Goal: Task Accomplishment & Management: Complete application form

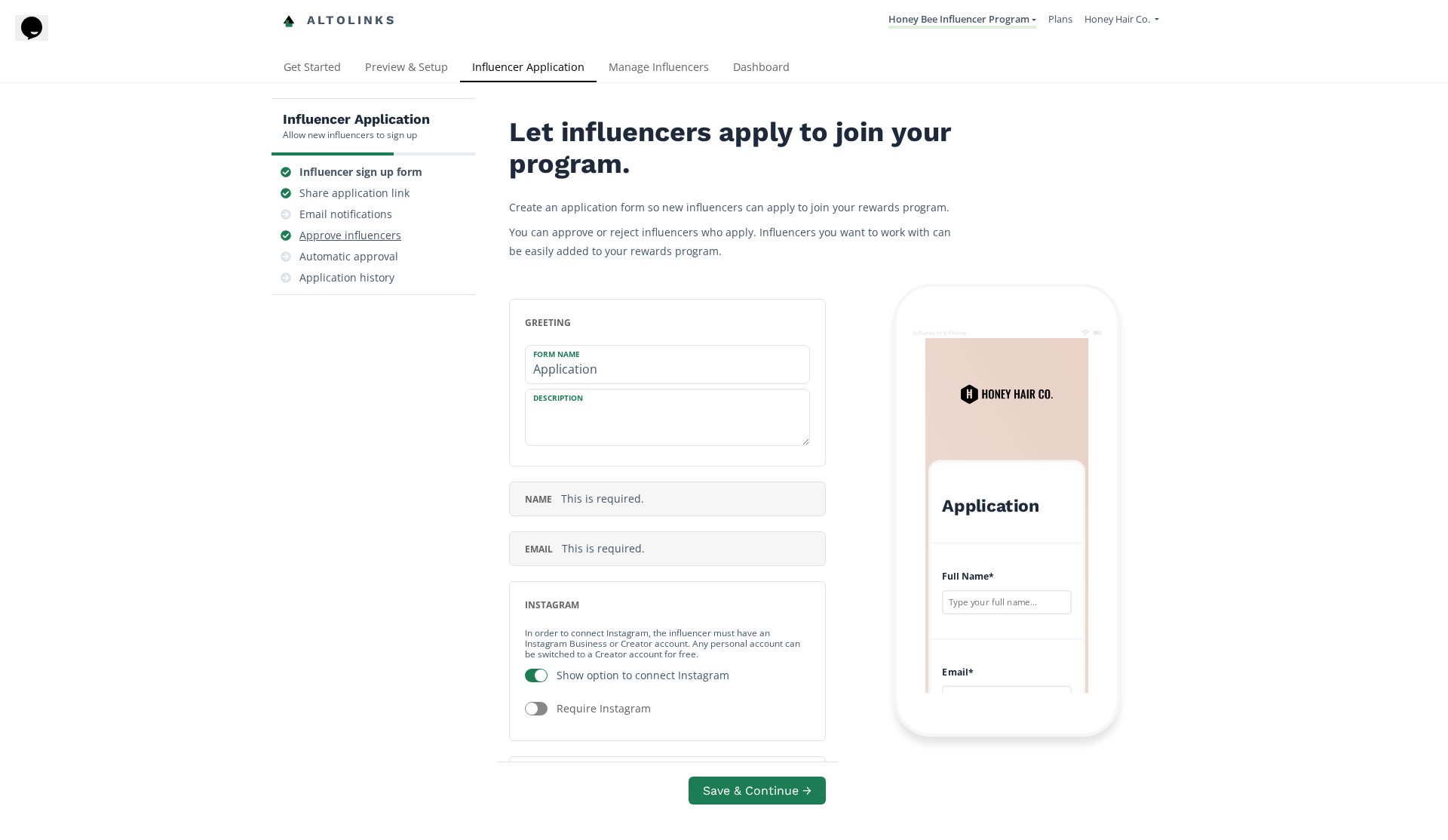
click at [371, 241] on div "Approve influencers" at bounding box center [349, 235] width 102 height 15
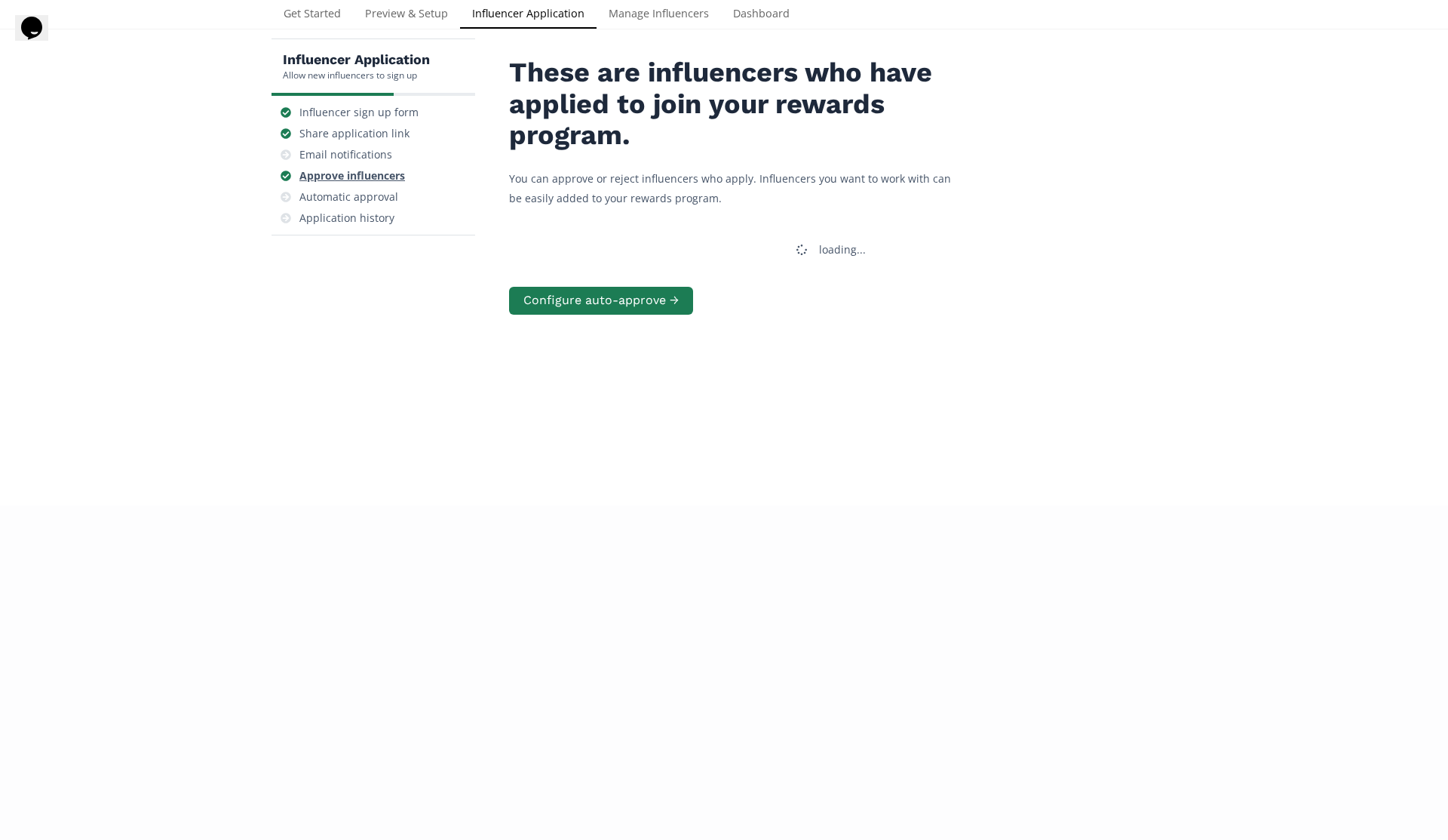
scroll to position [60, 0]
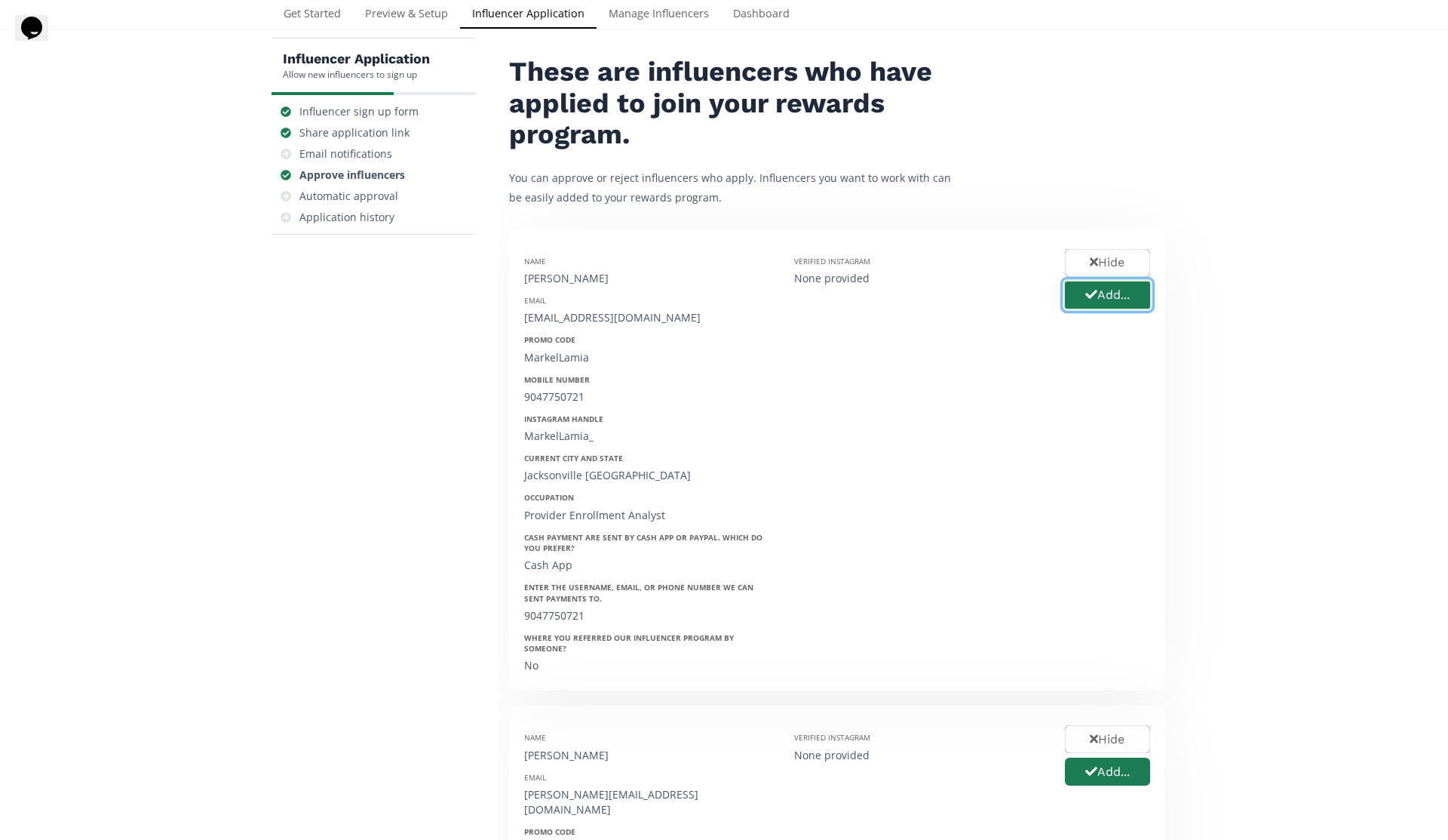
click at [1096, 303] on button "Add..." at bounding box center [1107, 295] width 90 height 33
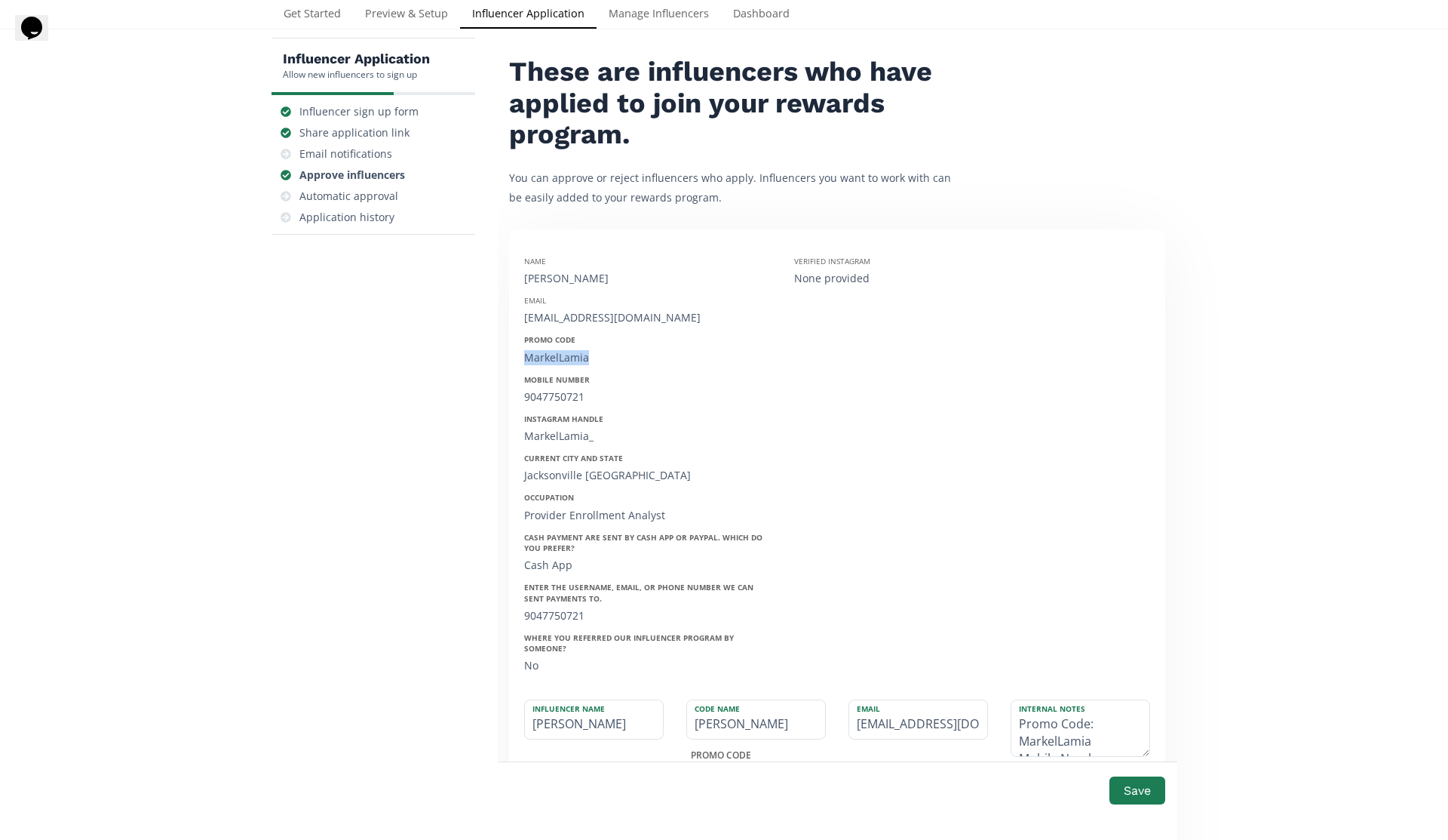
drag, startPoint x: 594, startPoint y: 361, endPoint x: 517, endPoint y: 361, distance: 77.0
click at [517, 361] on div "Name Markel Kirkland Email markelkirkland@icloud.com Promo Code MarkelLamia Mob…" at bounding box center [648, 460] width 270 height 431
copy div "MarkelLamia"
drag, startPoint x: 628, startPoint y: 720, endPoint x: 449, endPoint y: 689, distance: 181.7
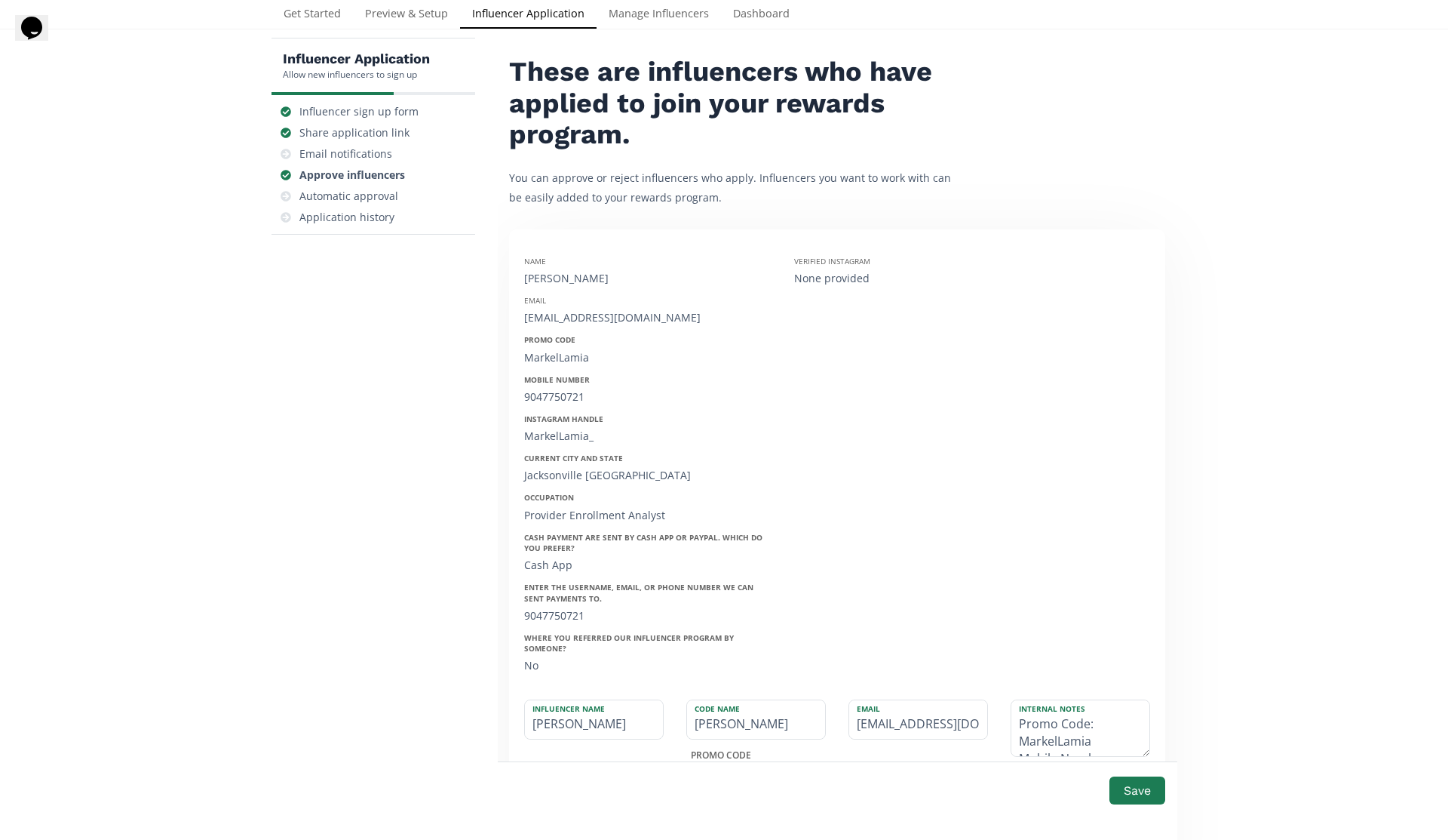
paste input "Lamia"
type input "MarkelLamia"
type input "MARKELLAMIA"
type input "MarkelLamia"
drag, startPoint x: 612, startPoint y: 278, endPoint x: 517, endPoint y: 261, distance: 96.5
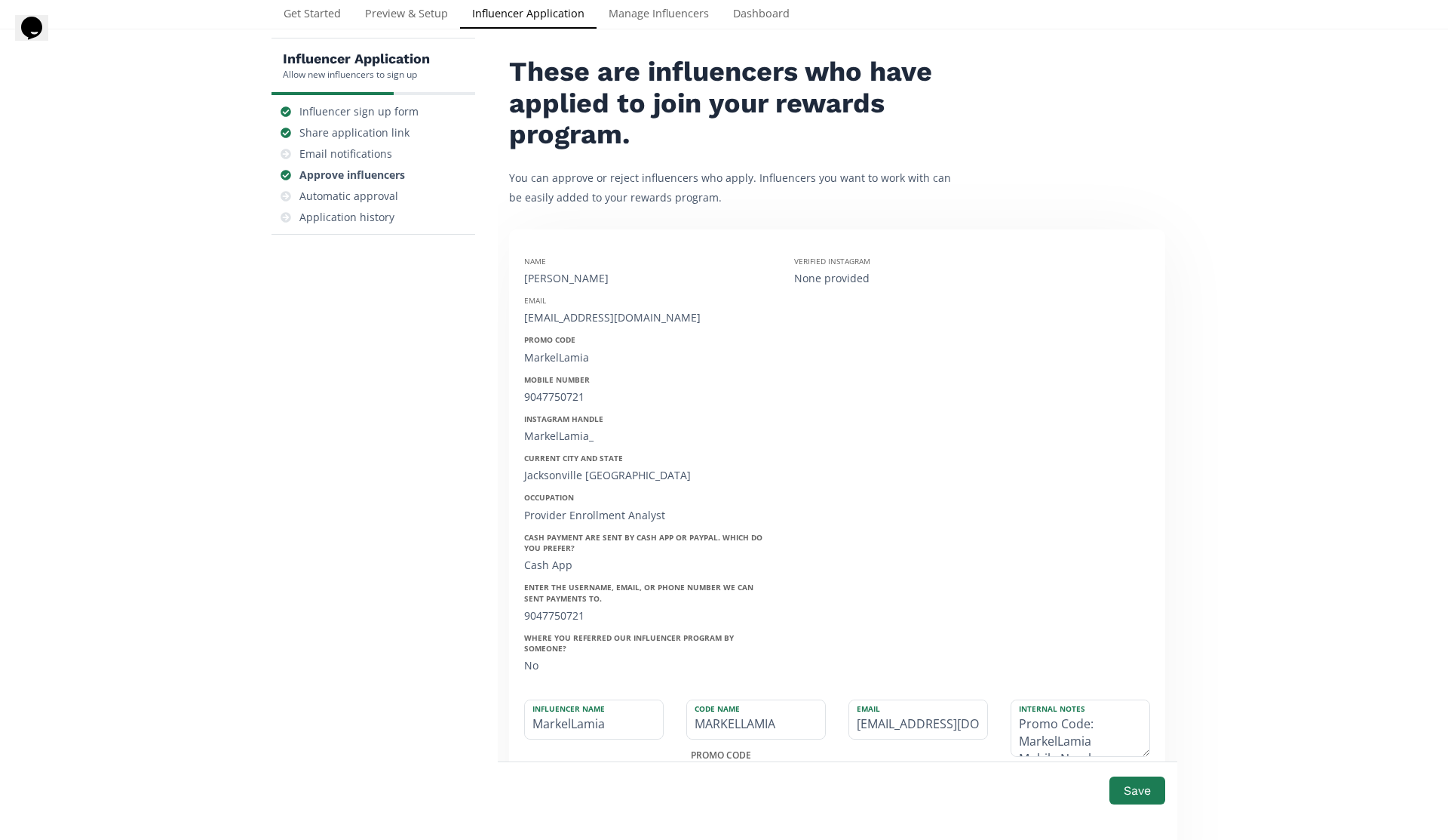
click at [517, 261] on div "Name Markel Kirkland Email markelkirkland@icloud.com Promo Code MarkelLamia Mob…" at bounding box center [648, 460] width 270 height 431
copy div "Name Markel Kirkland"
click at [1019, 712] on textarea "Promo Code: MarkelLamia Mobile Number: 9047750721 Instagram Handle: MarkelLamia…" at bounding box center [1081, 727] width 138 height 56
paste textarea "Name Markel Kirkland"
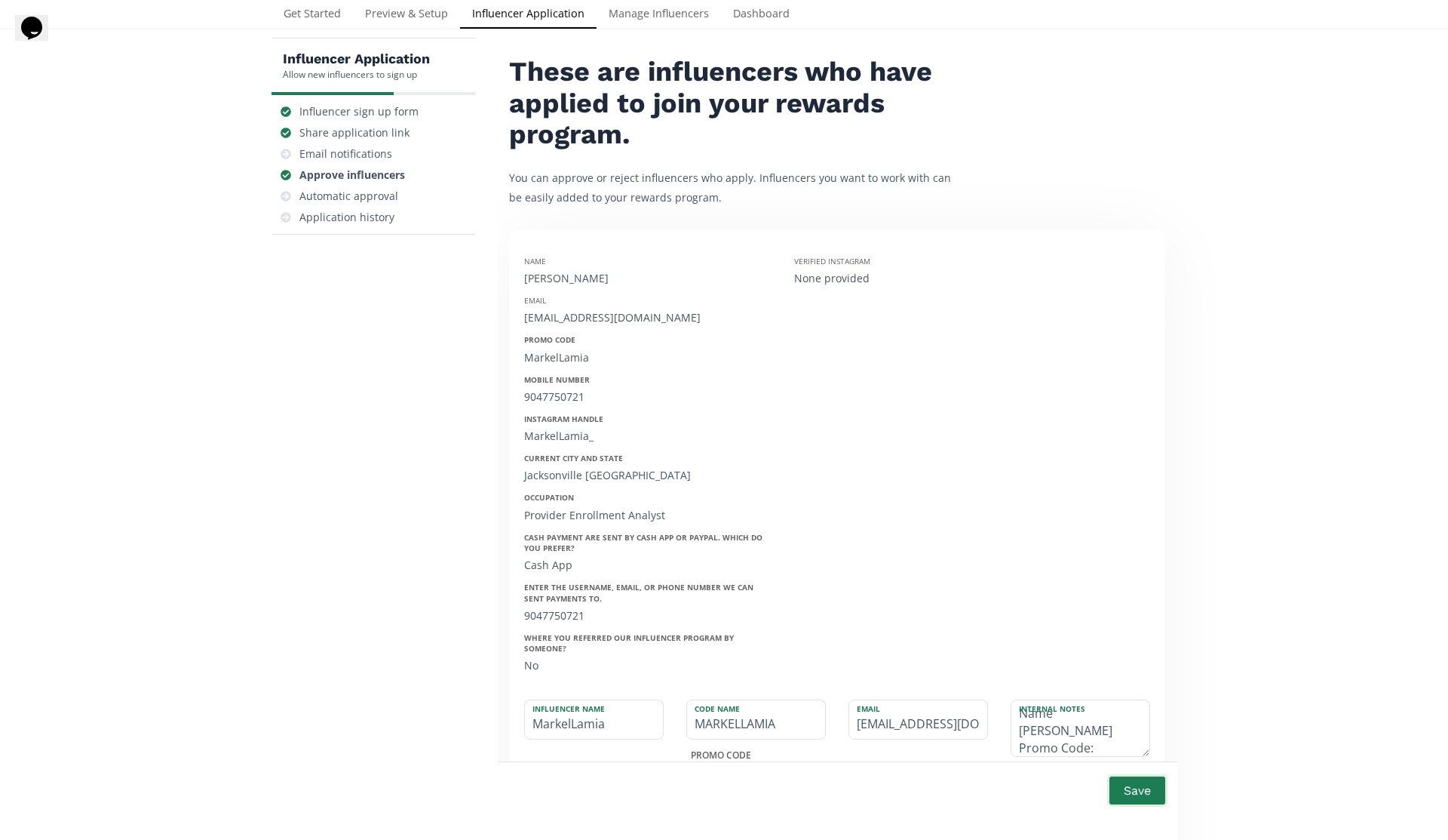
type textarea "Name Markel Kirkland Promo Code: MarkelLamia Mobile Number: 9047750721 Instagra…"
click at [1150, 793] on button "Save" at bounding box center [1137, 790] width 60 height 33
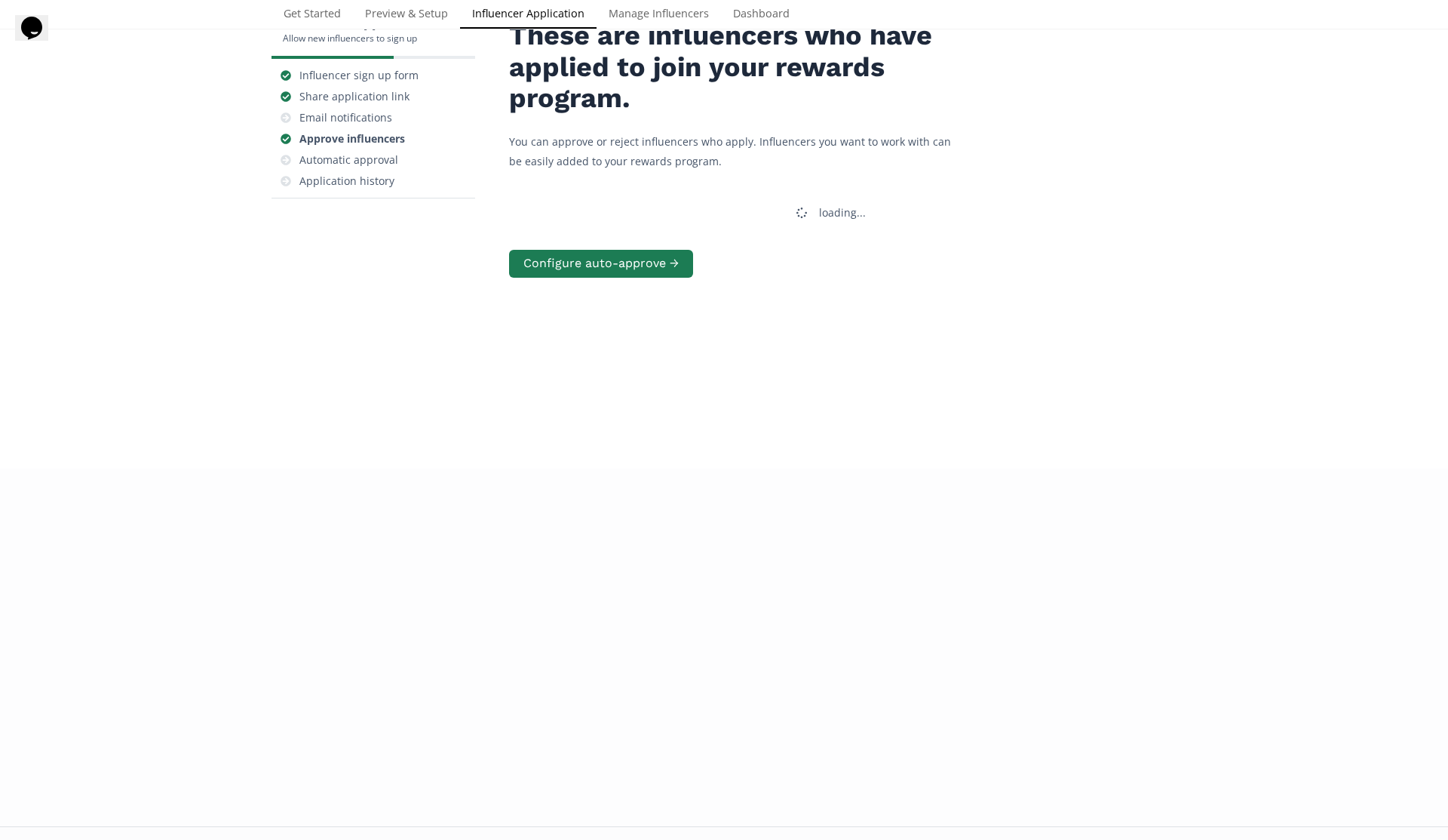
scroll to position [0, 0]
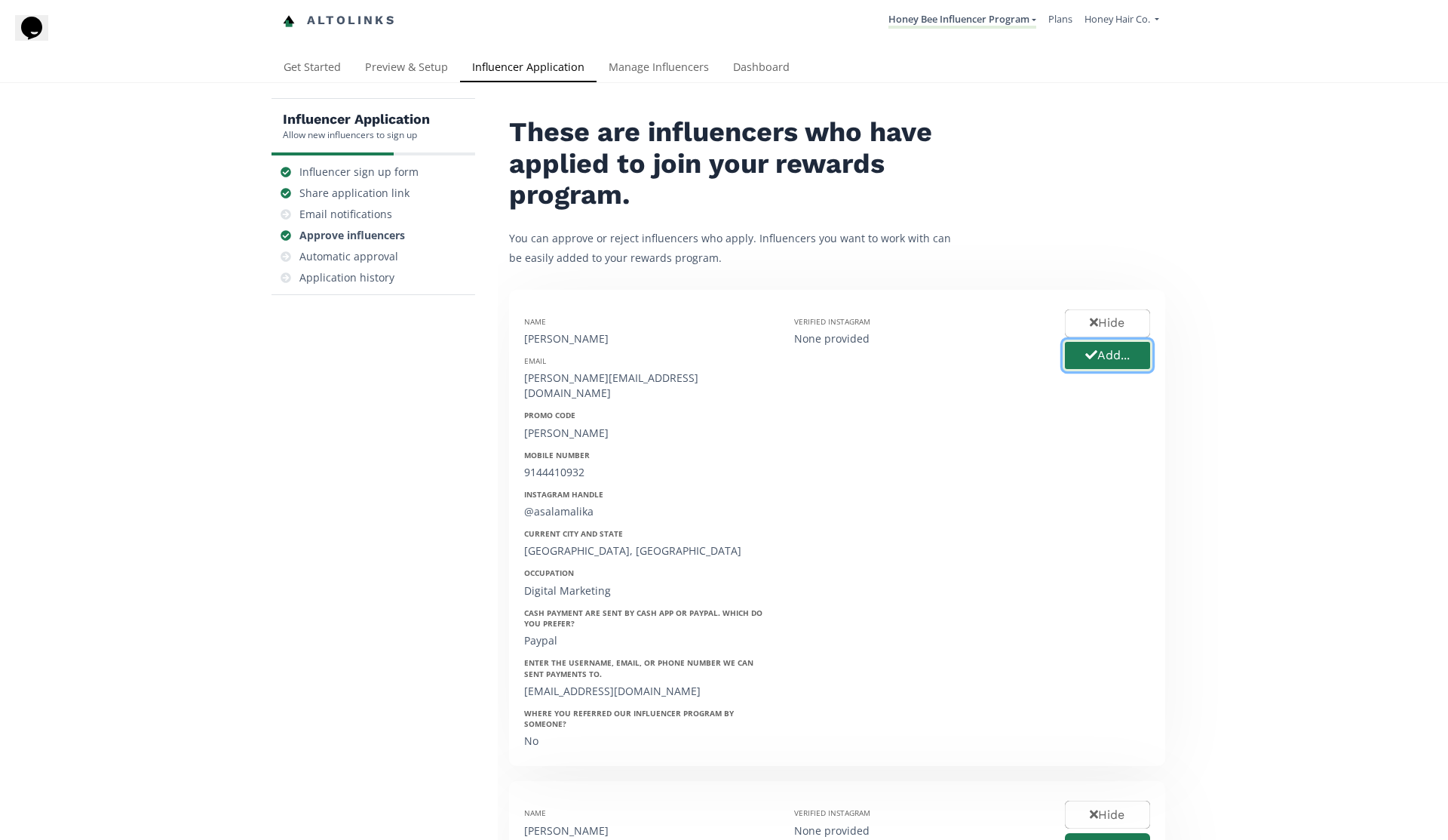
click at [1091, 361] on button "Add..." at bounding box center [1107, 355] width 90 height 33
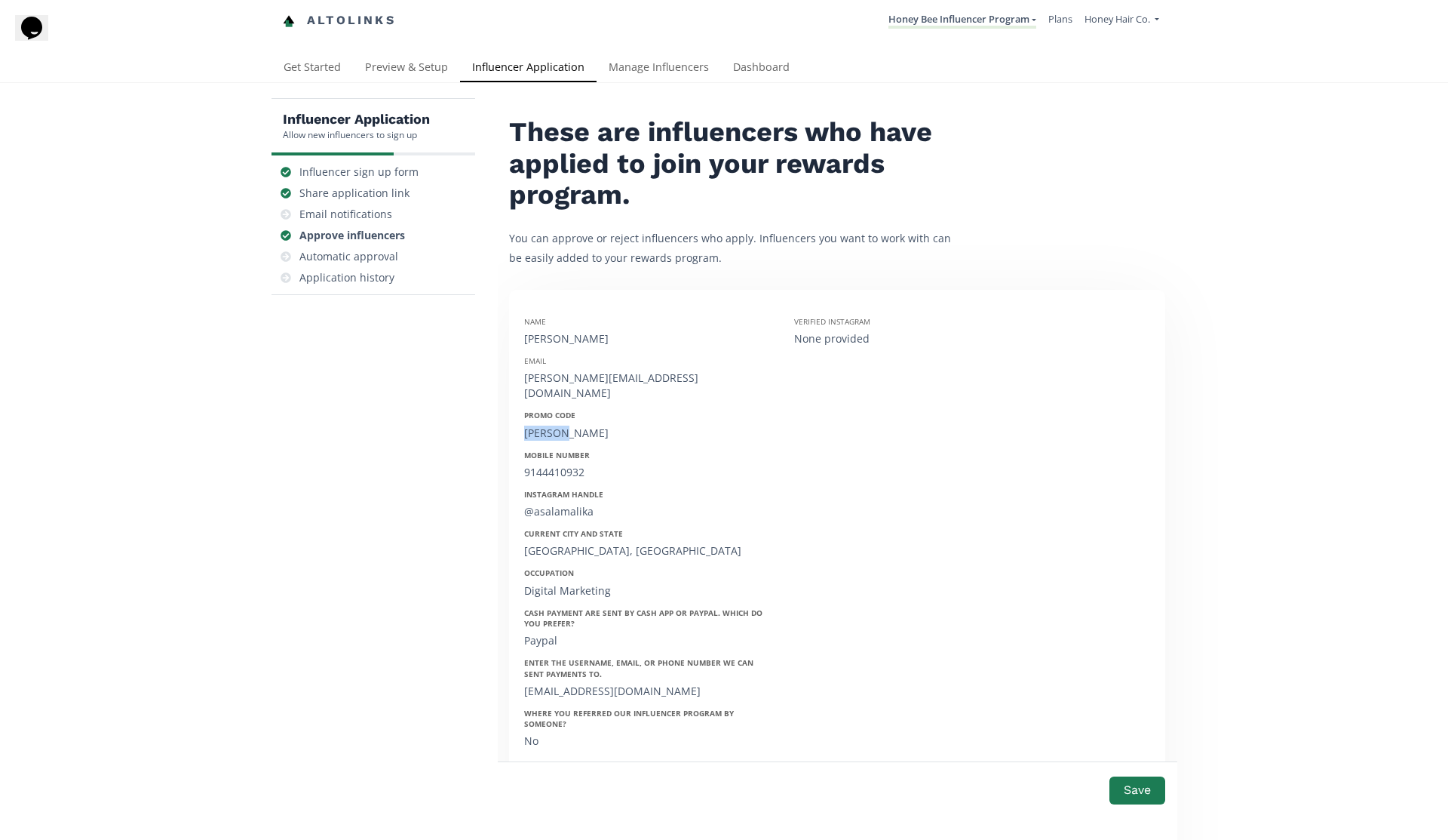
drag, startPoint x: 572, startPoint y: 416, endPoint x: 526, endPoint y: 416, distance: 46.0
click at [526, 425] on div "[PERSON_NAME]" at bounding box center [648, 432] width 248 height 15
copy div "[PERSON_NAME]"
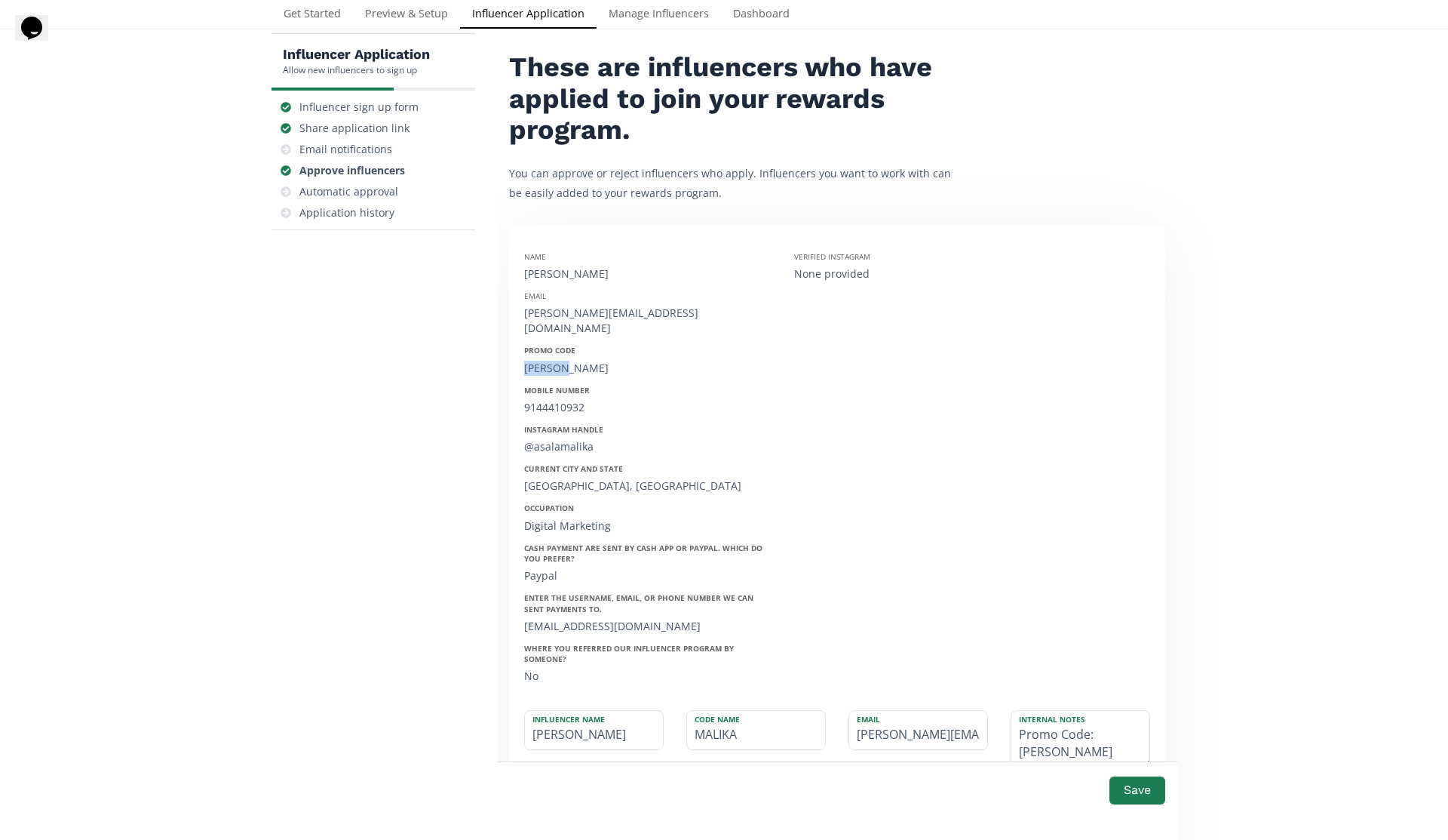
scroll to position [112, 0]
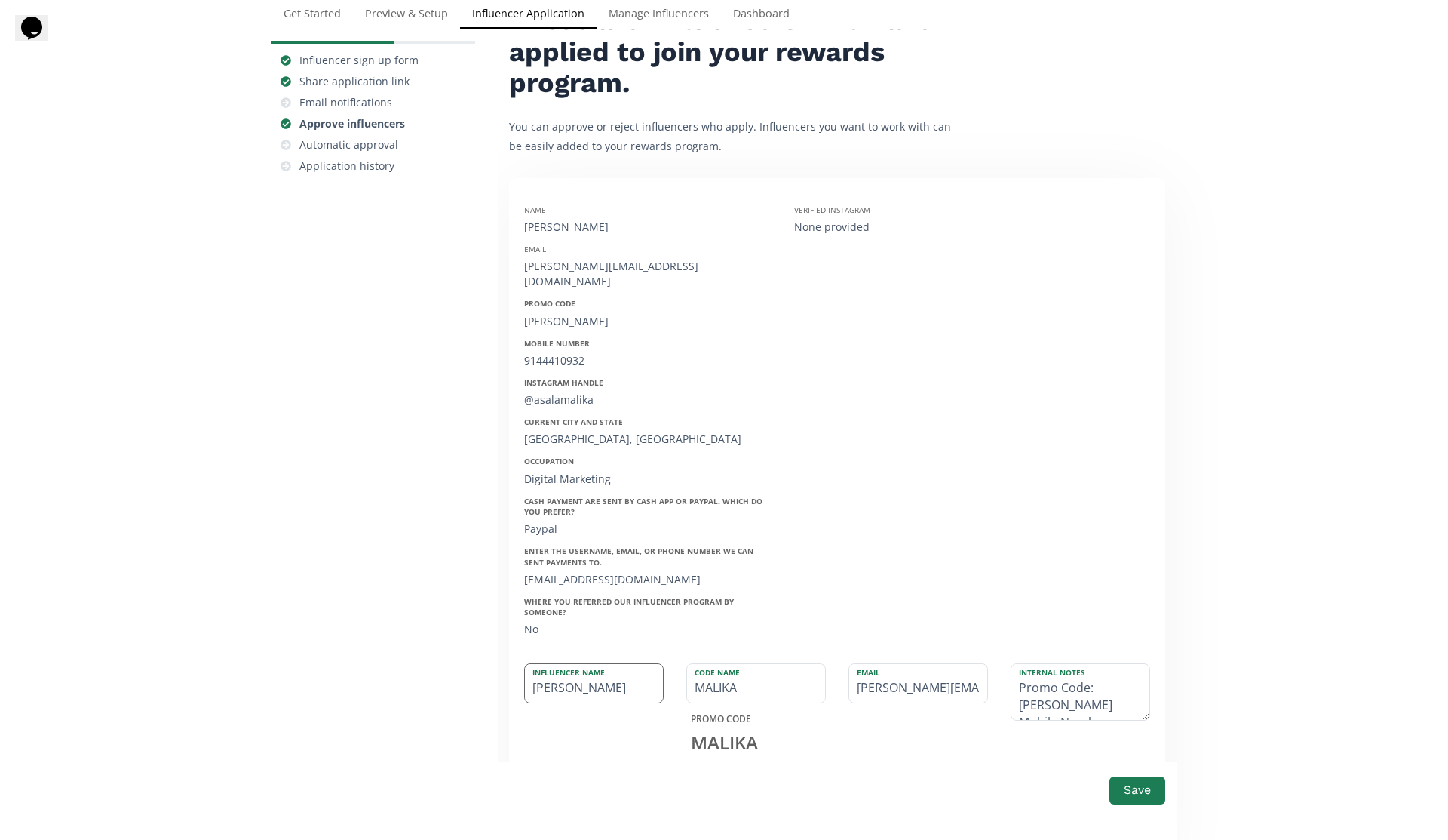
click at [619, 664] on input "[PERSON_NAME]" at bounding box center [594, 682] width 138 height 38
paste input "IKAJAY"
type input "[PERSON_NAME]"
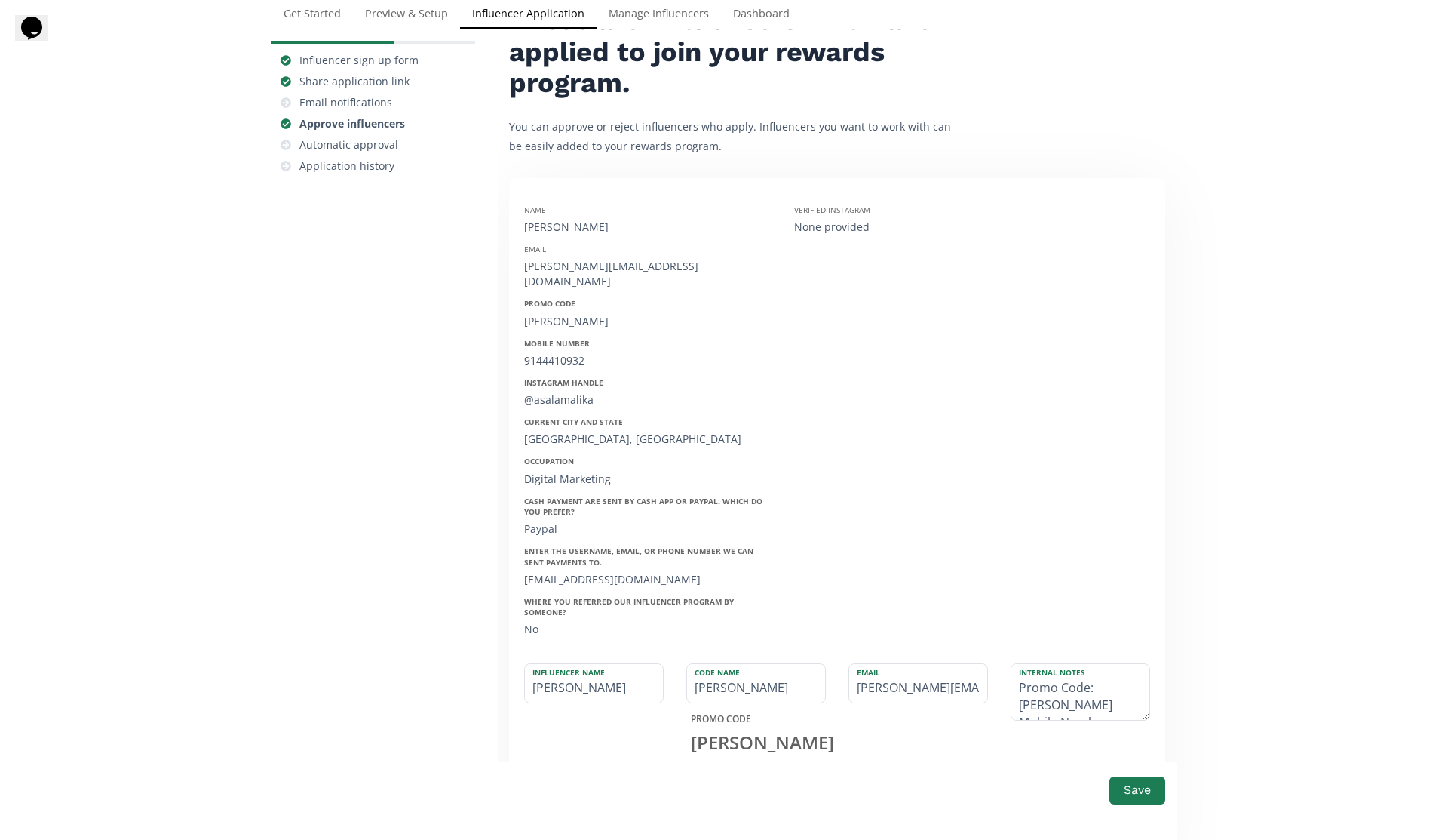
drag, startPoint x: 603, startPoint y: 226, endPoint x: 523, endPoint y: 220, distance: 80.2
click at [523, 220] on div "Name [PERSON_NAME] [PERSON_NAME] [PERSON_NAME][EMAIL_ADDRESS][DOMAIN_NAME] Prom…" at bounding box center [648, 417] width 270 height 446
copy div "[PERSON_NAME]"
click at [1022, 663] on textarea "Promo Code: MIKAJAY Mobile Number: 9144410932 Instagram Handle: @asalamalika Cu…" at bounding box center [1081, 691] width 138 height 56
paste textarea "[PERSON_NAME]"
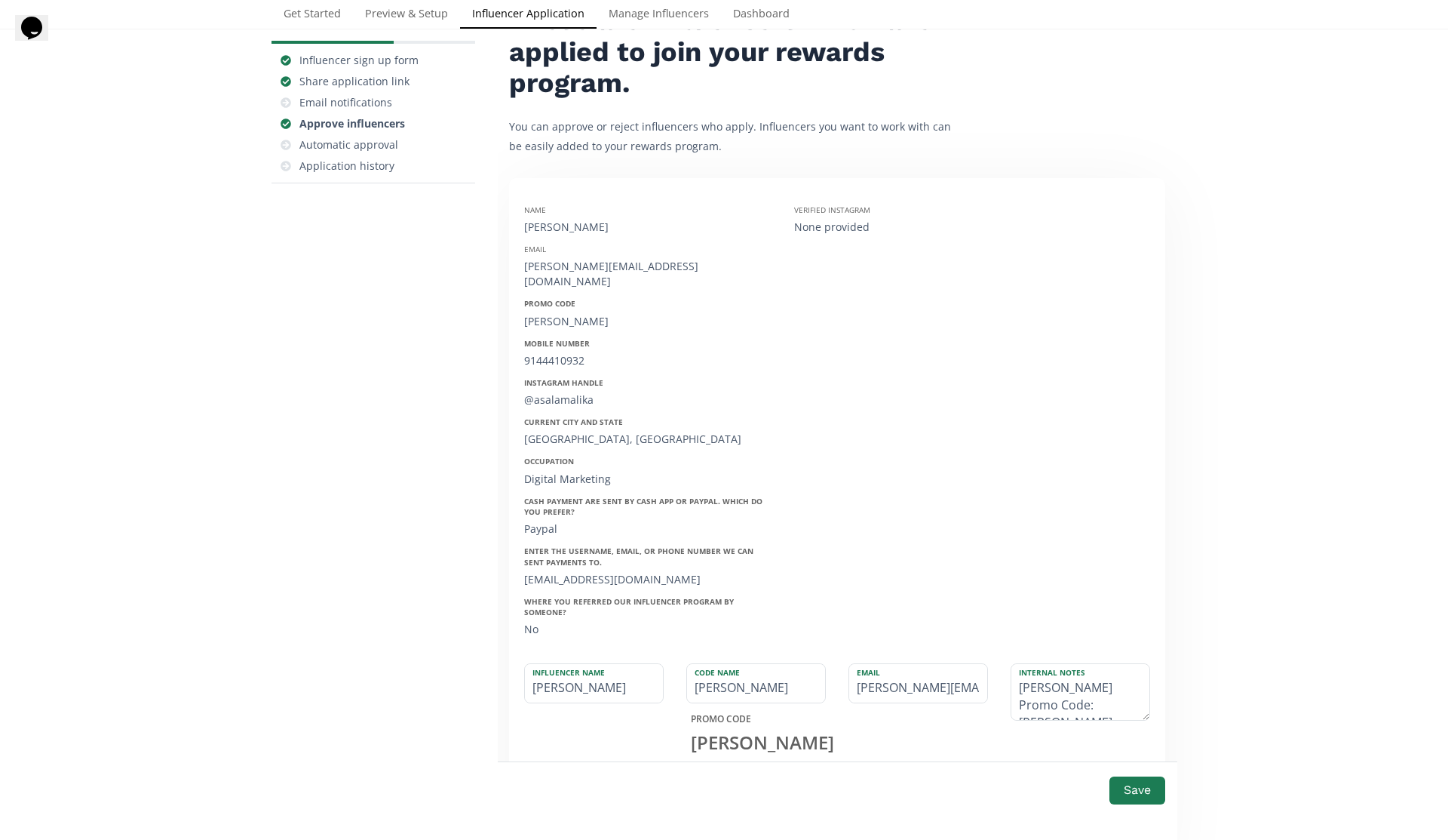
type textarea "Malika Peoples Promo Code: MIKAJAY Mobile Number: 9144410932 Instagram Handle: …"
click at [1135, 737] on div "Internal Notes Malika Peoples Promo Code: MIKAJAY Mobile Number: 9144410932 Ins…" at bounding box center [1081, 733] width 162 height 140
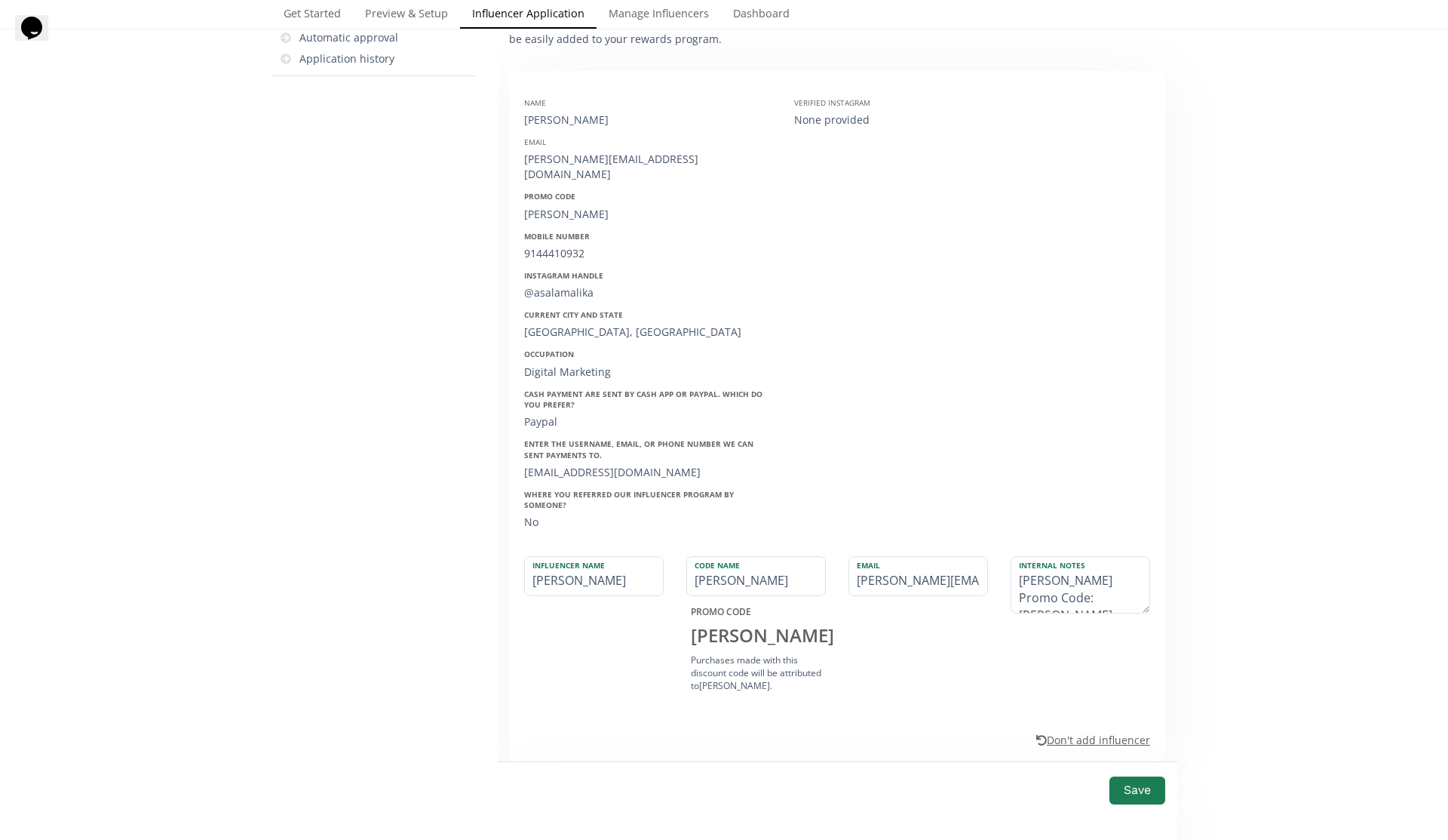
scroll to position [233, 0]
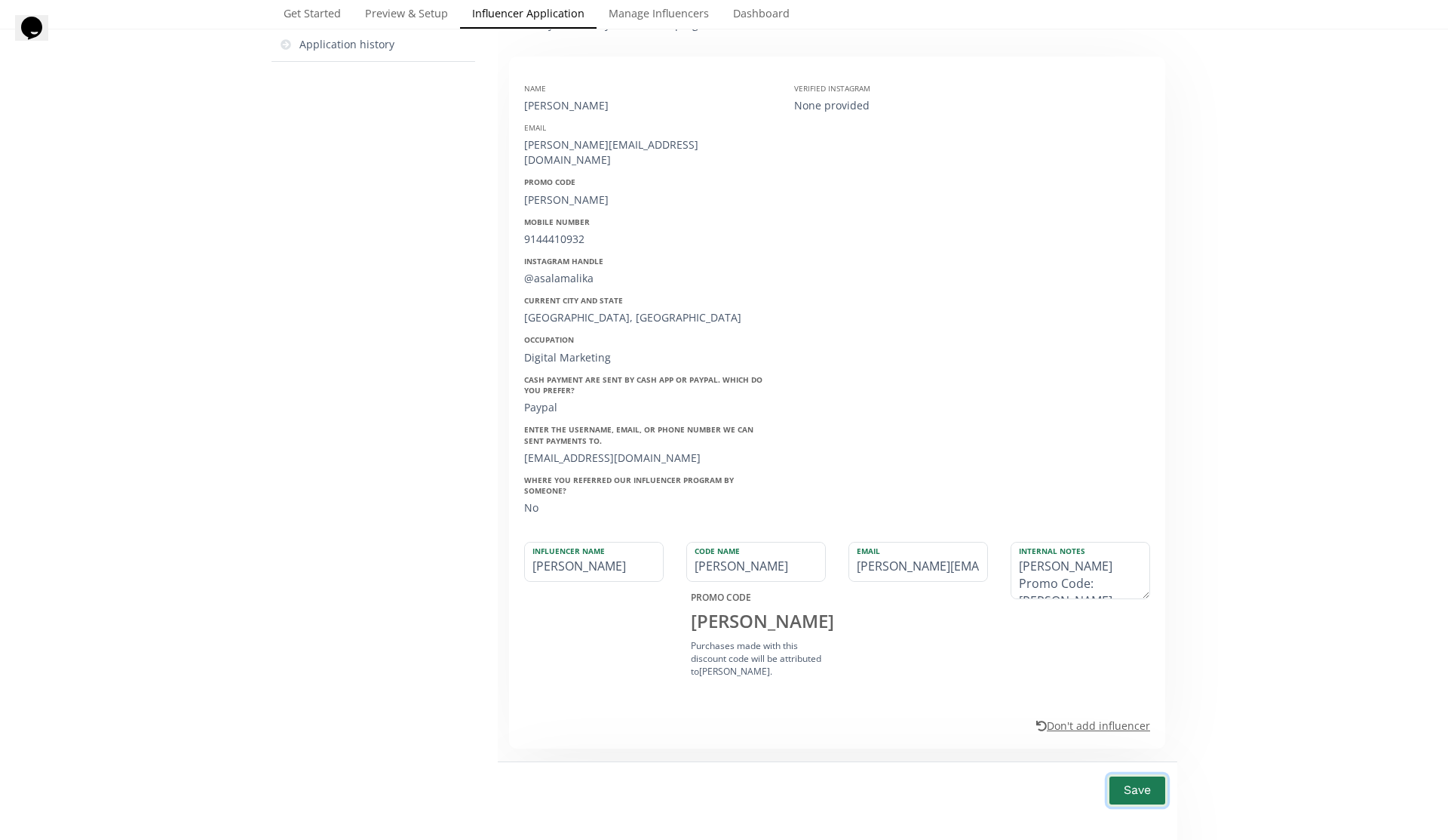
click at [1144, 788] on button "Save" at bounding box center [1137, 790] width 60 height 33
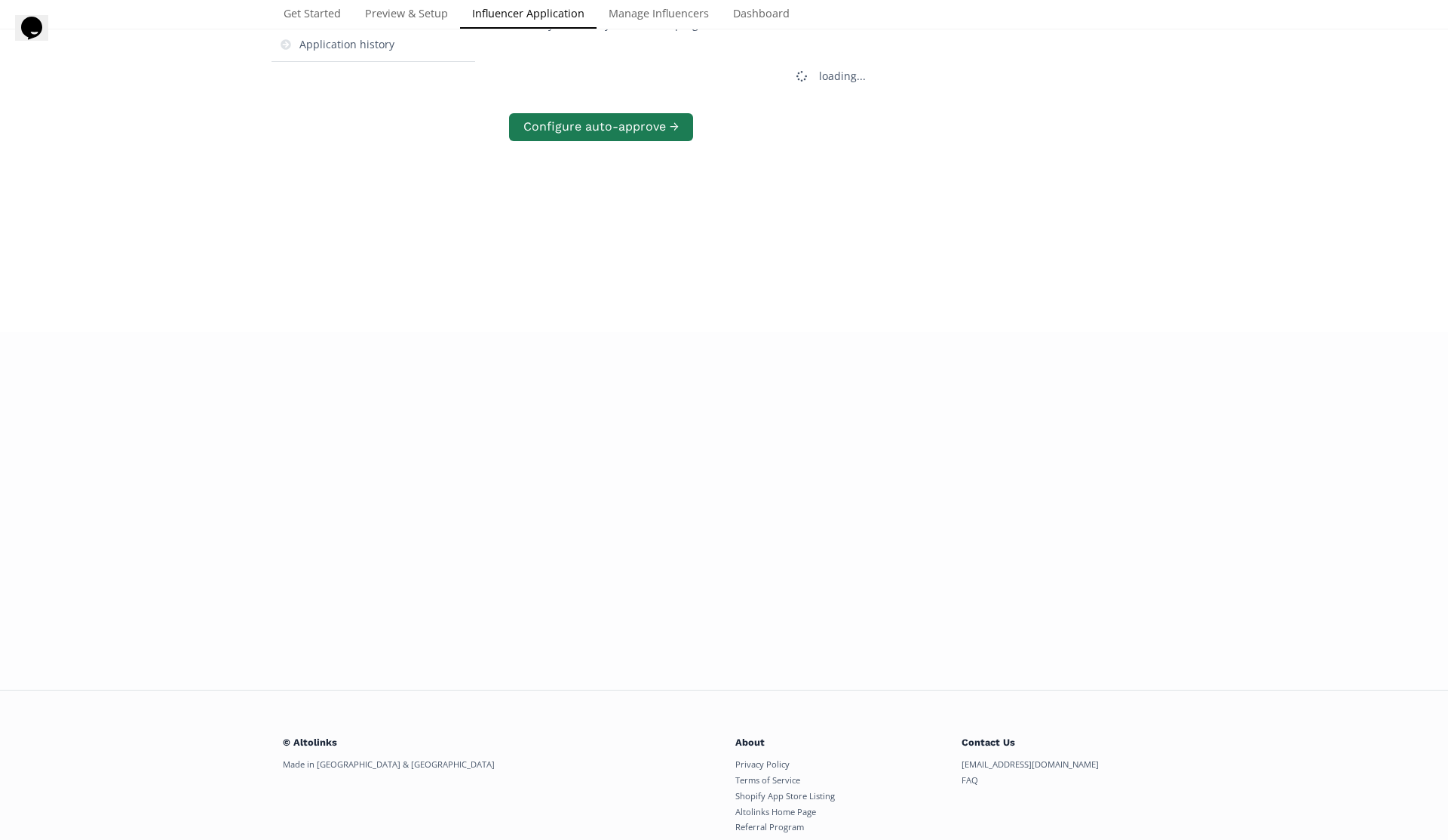
click at [402, 427] on div "Influencer Application Allow new influencers to sign up Influencer sign up form…" at bounding box center [724, 269] width 1448 height 840
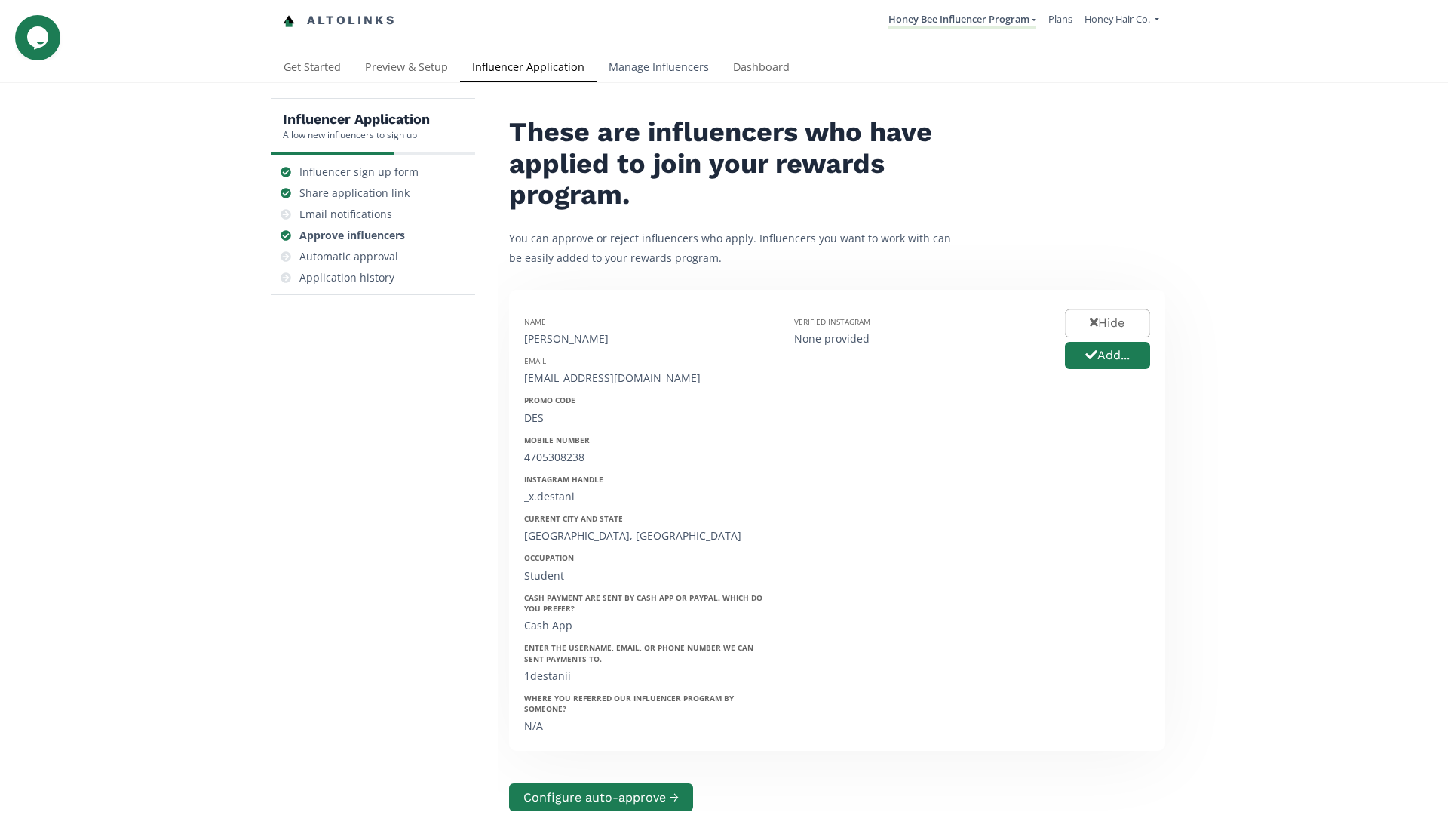
click at [641, 69] on link "Manage Influencers" at bounding box center [658, 68] width 124 height 31
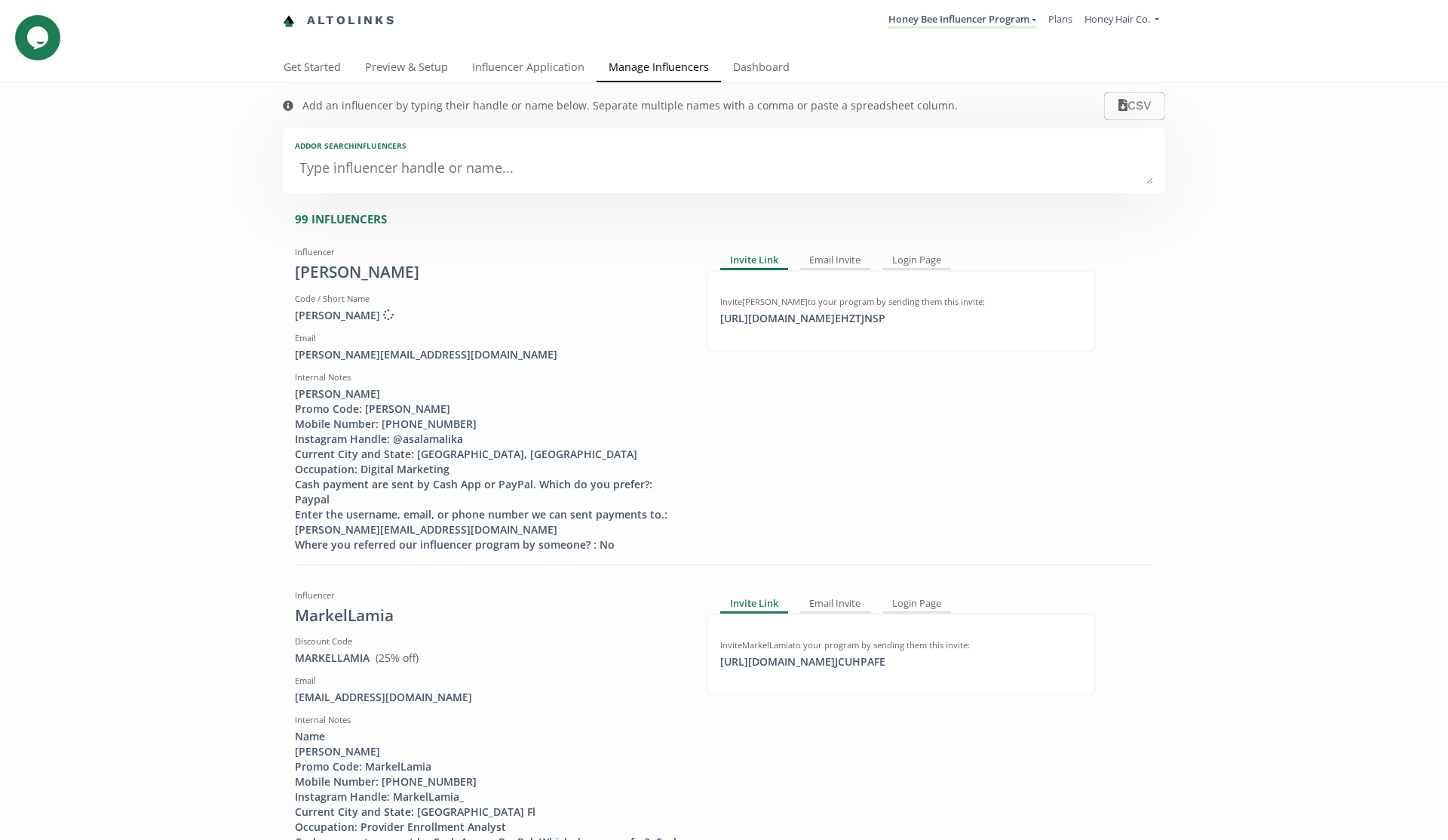
click at [556, 183] on textarea at bounding box center [724, 169] width 859 height 31
paste textarea "[PERSON_NAME]"
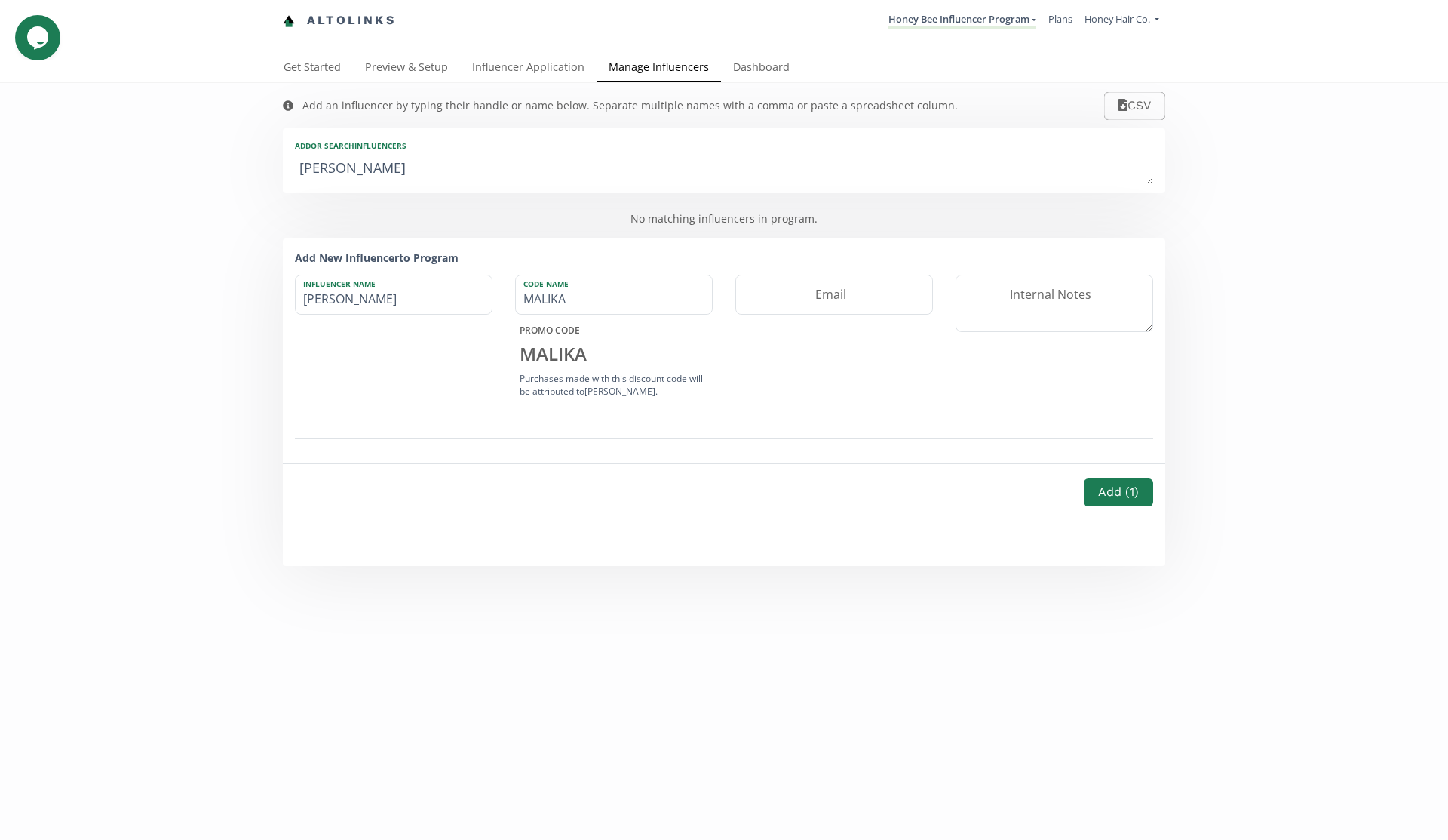
type textarea "[PERSON_NAME]"
click at [572, 214] on div "No matching influencers in program." at bounding box center [724, 219] width 882 height 39
click at [572, 165] on textarea "[PERSON_NAME]" at bounding box center [724, 169] width 859 height 31
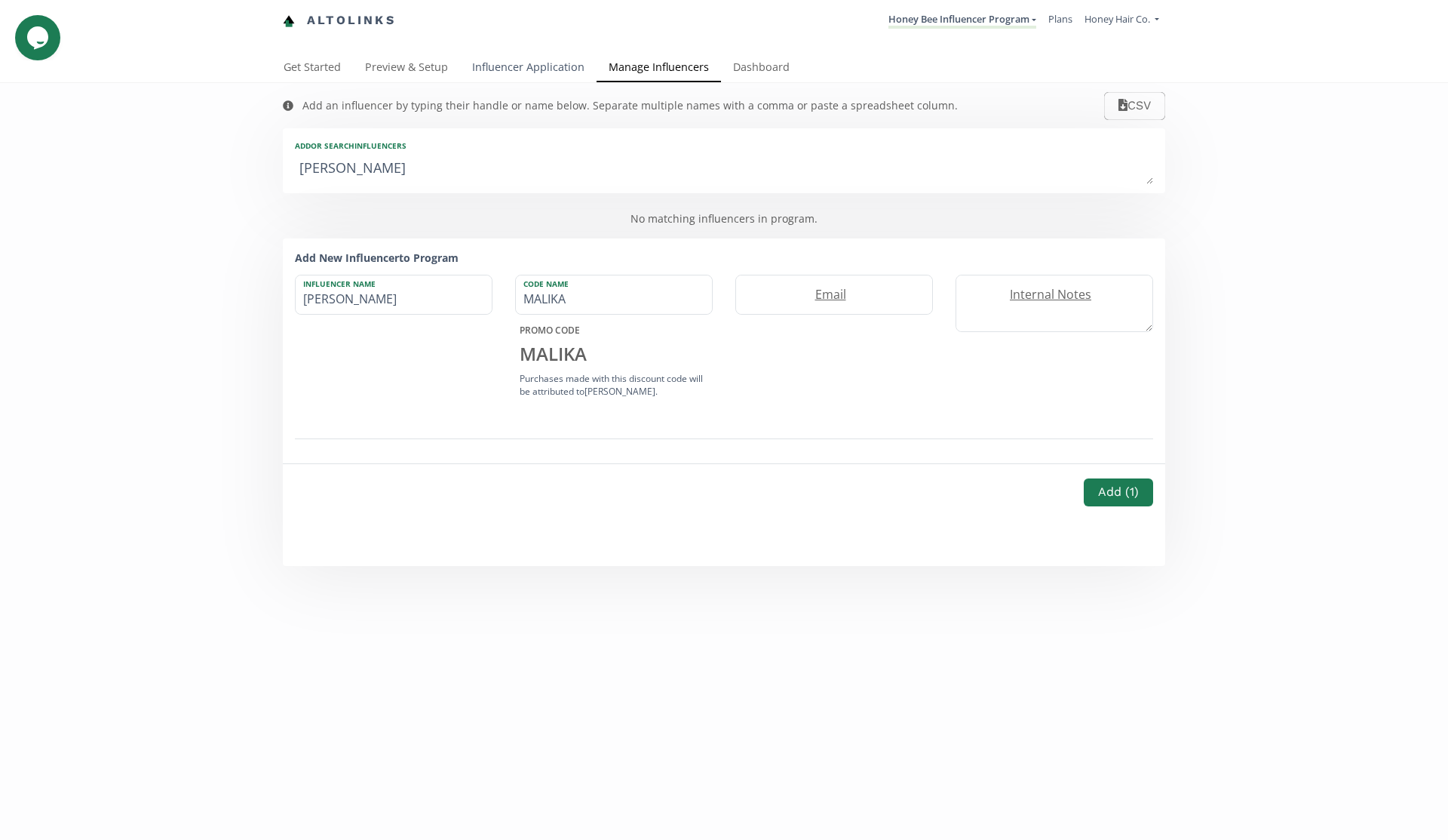
click at [553, 72] on link "Influencer Application" at bounding box center [528, 68] width 136 height 31
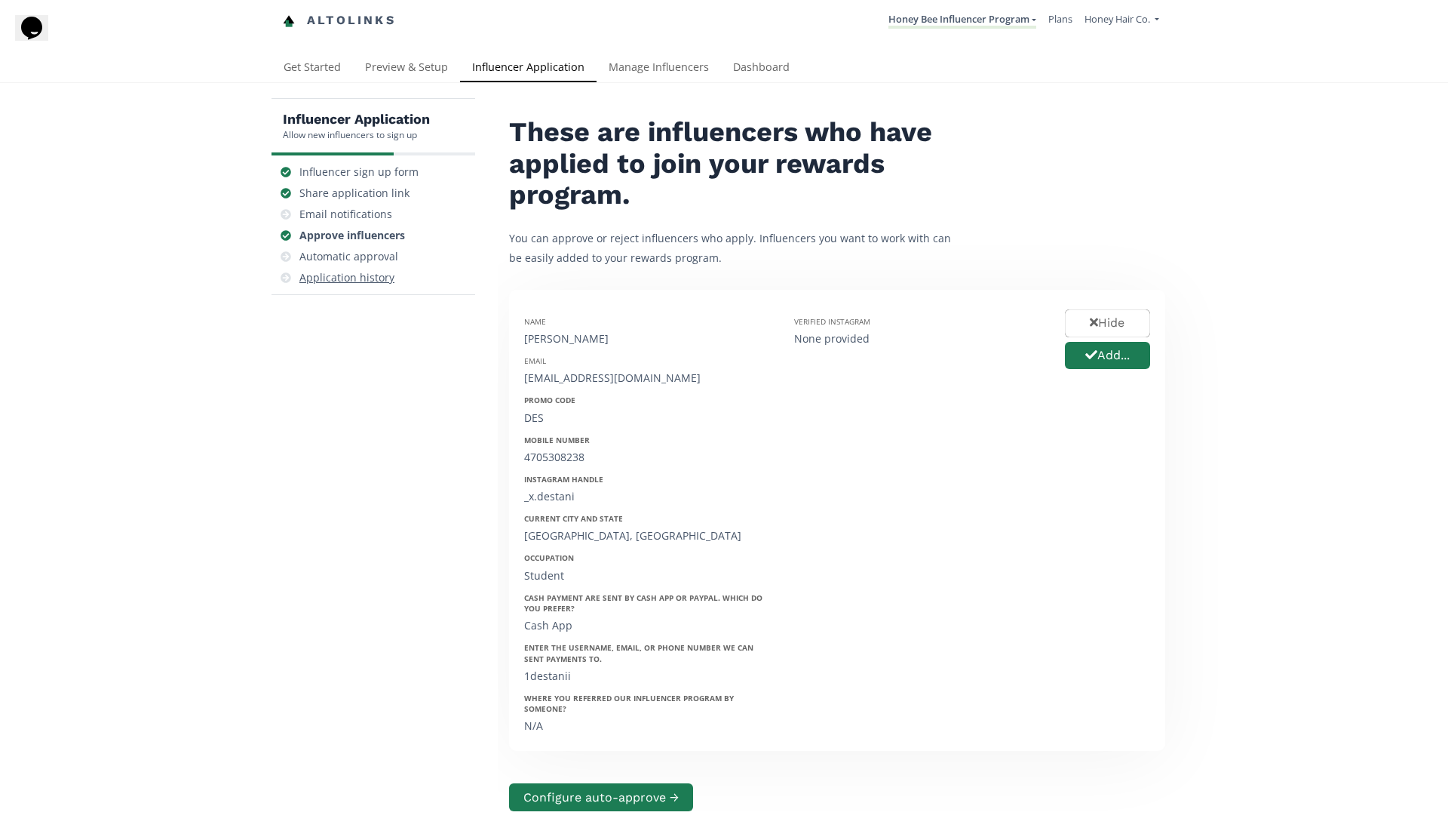
click at [366, 281] on div "Application history" at bounding box center [346, 277] width 95 height 15
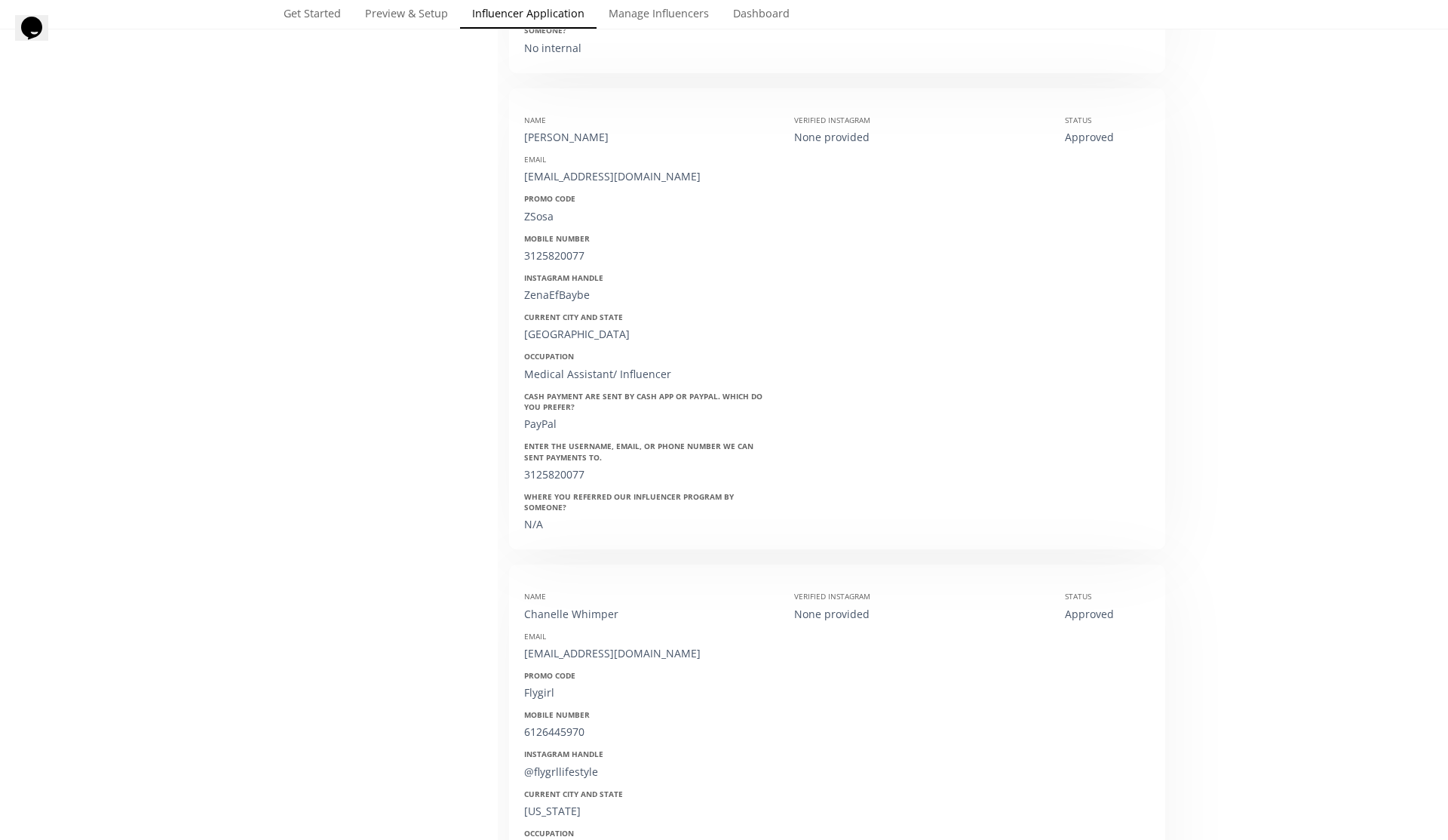
scroll to position [126240, 0]
drag, startPoint x: 568, startPoint y: 264, endPoint x: 519, endPoint y: 264, distance: 49.0
copy div "[PERSON_NAME]"
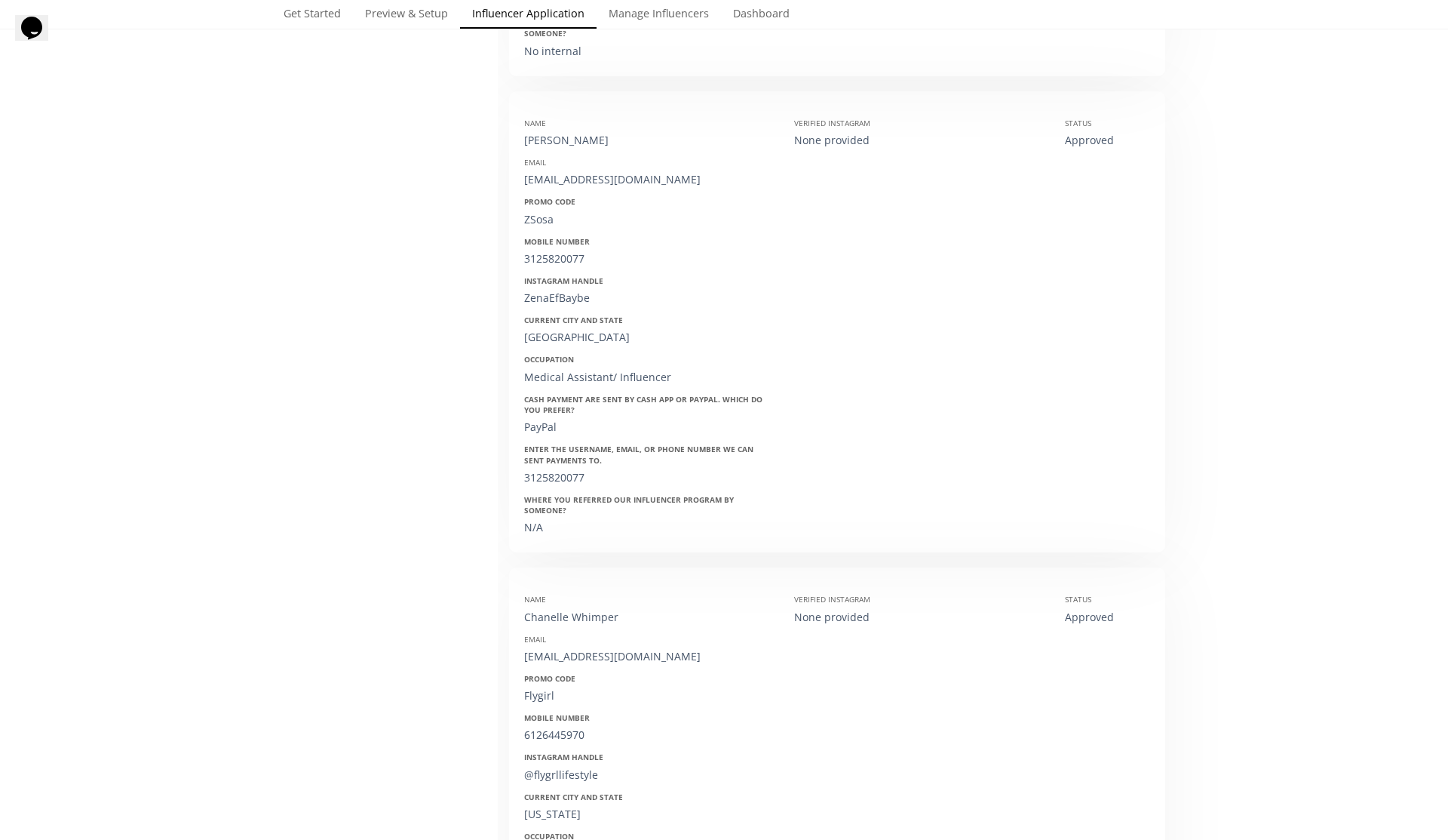
copy div "MarkelLamia"
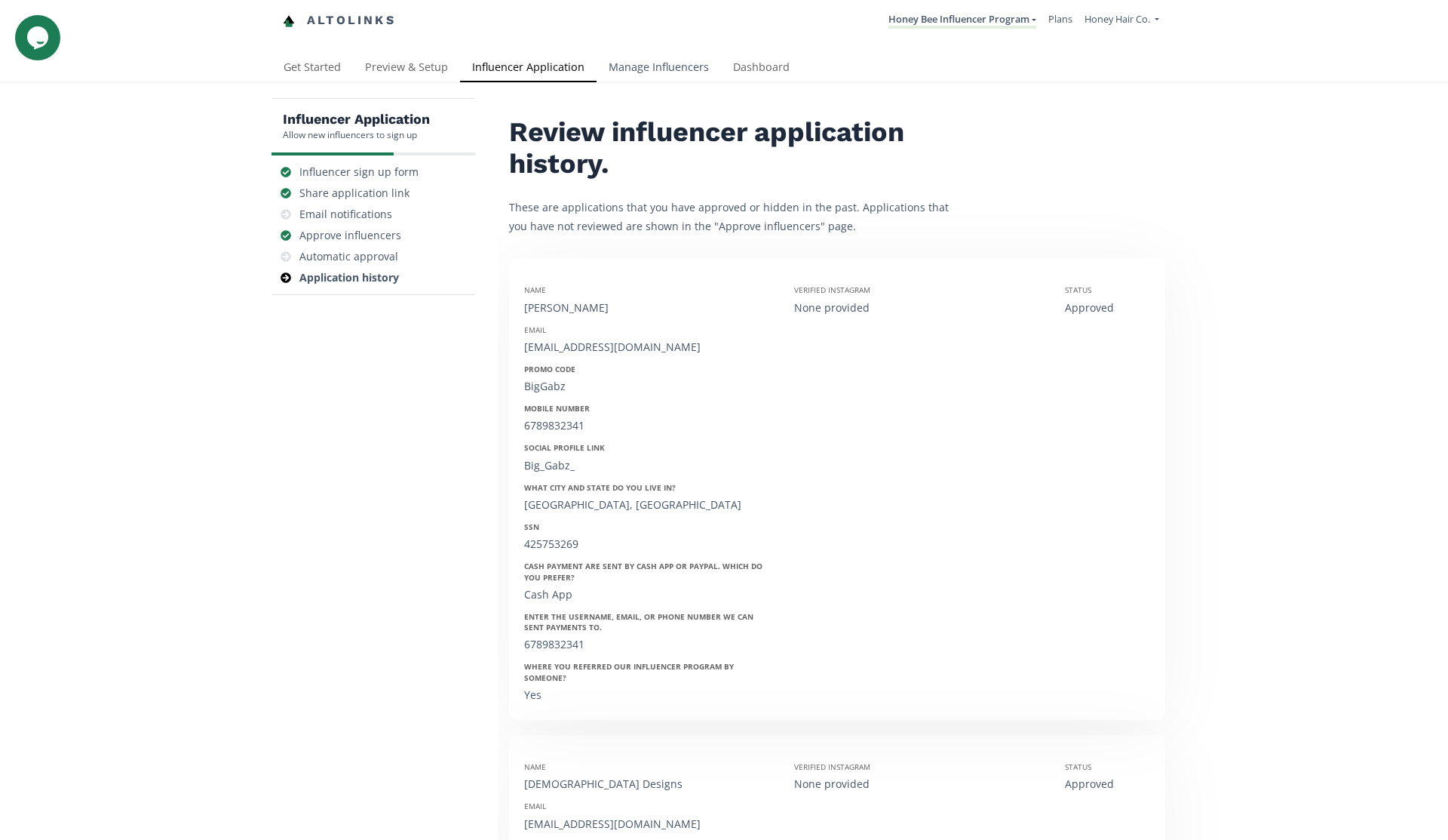
click at [645, 64] on link "Manage Influencers" at bounding box center [658, 68] width 124 height 31
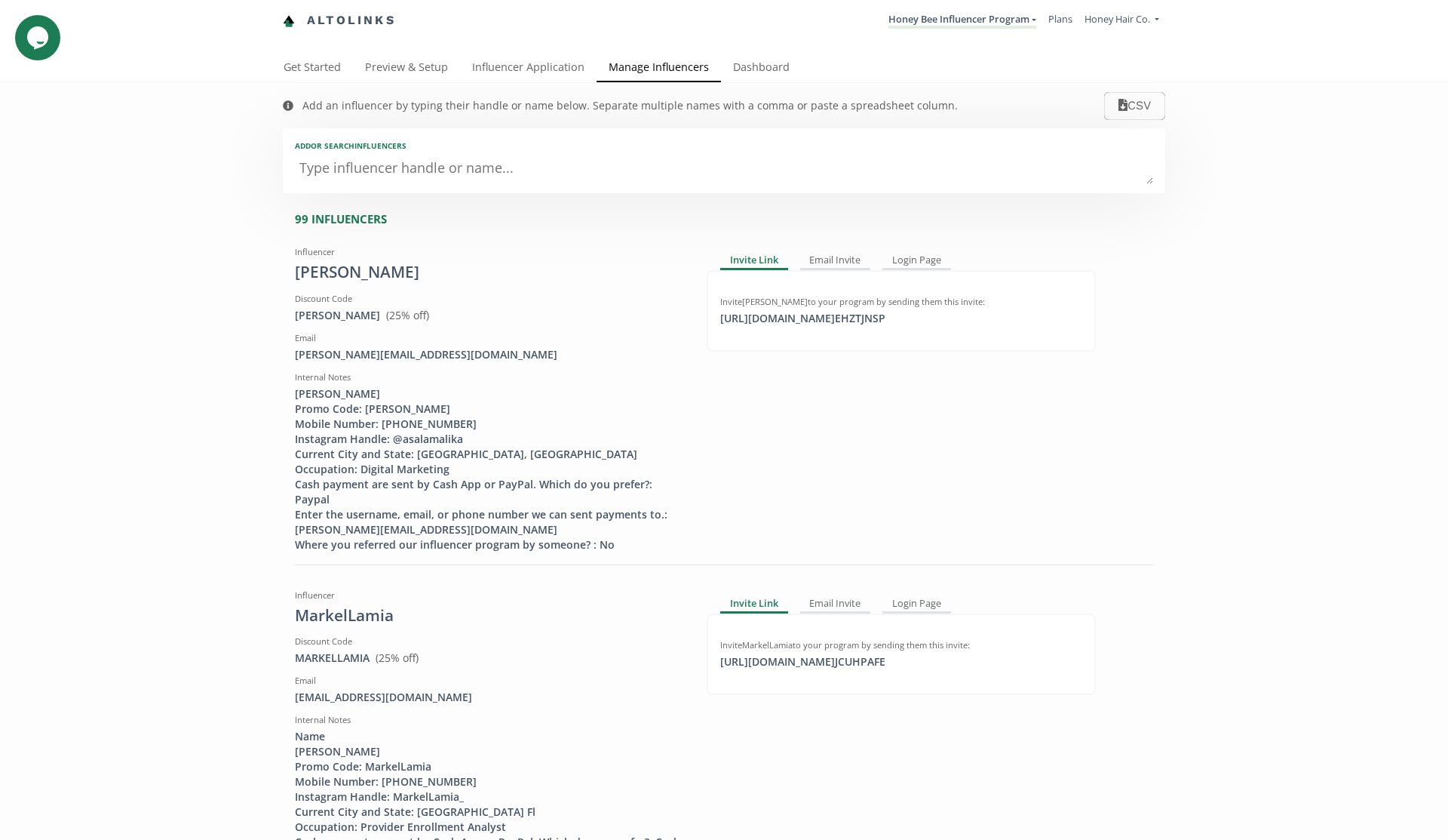
click at [576, 181] on textarea at bounding box center [724, 169] width 859 height 31
paste textarea "[PERSON_NAME]"
type textarea "[PERSON_NAME]"
paste textarea "MarkelLamia"
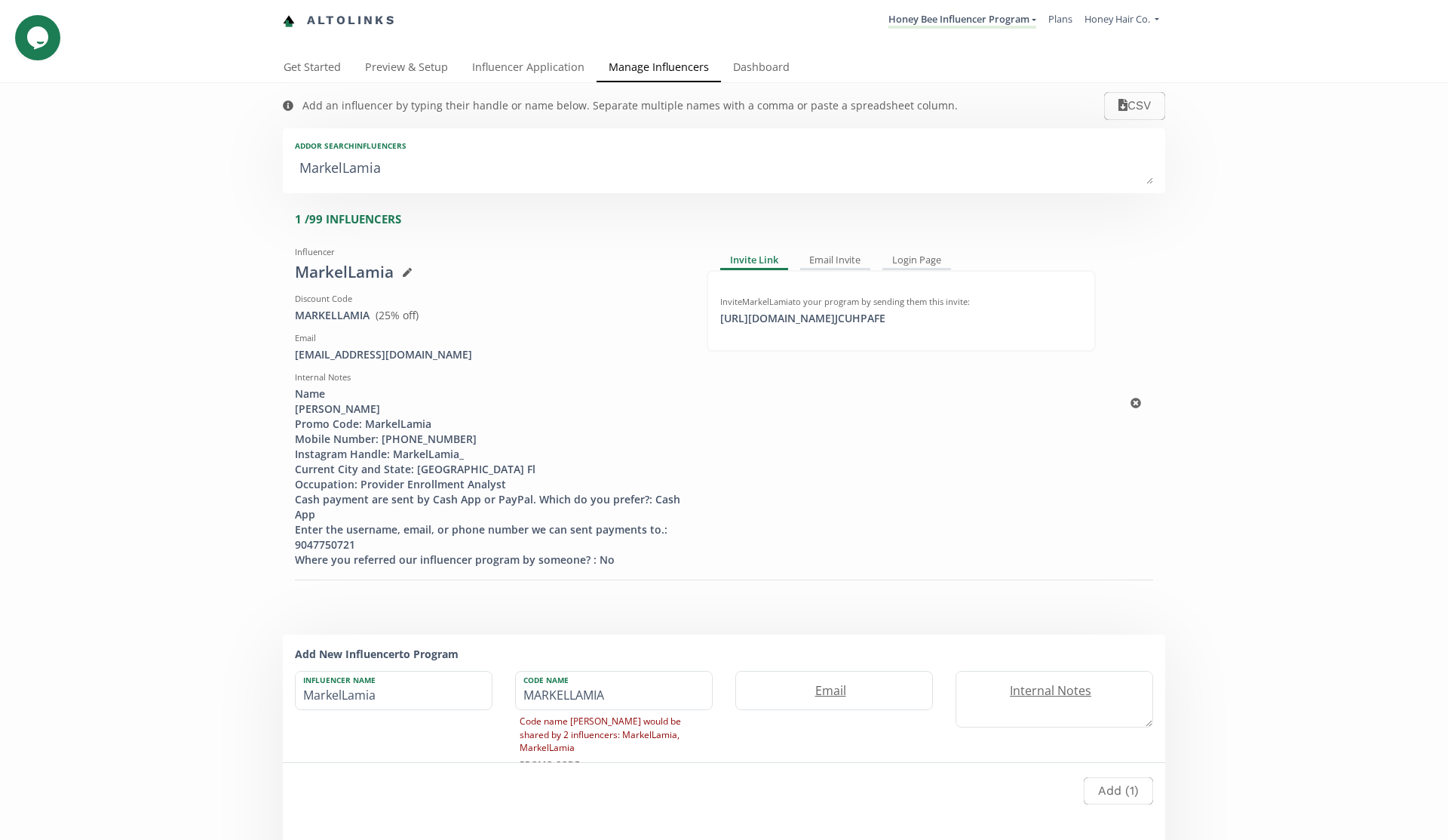
type textarea "d"
type input "d"
type input "D"
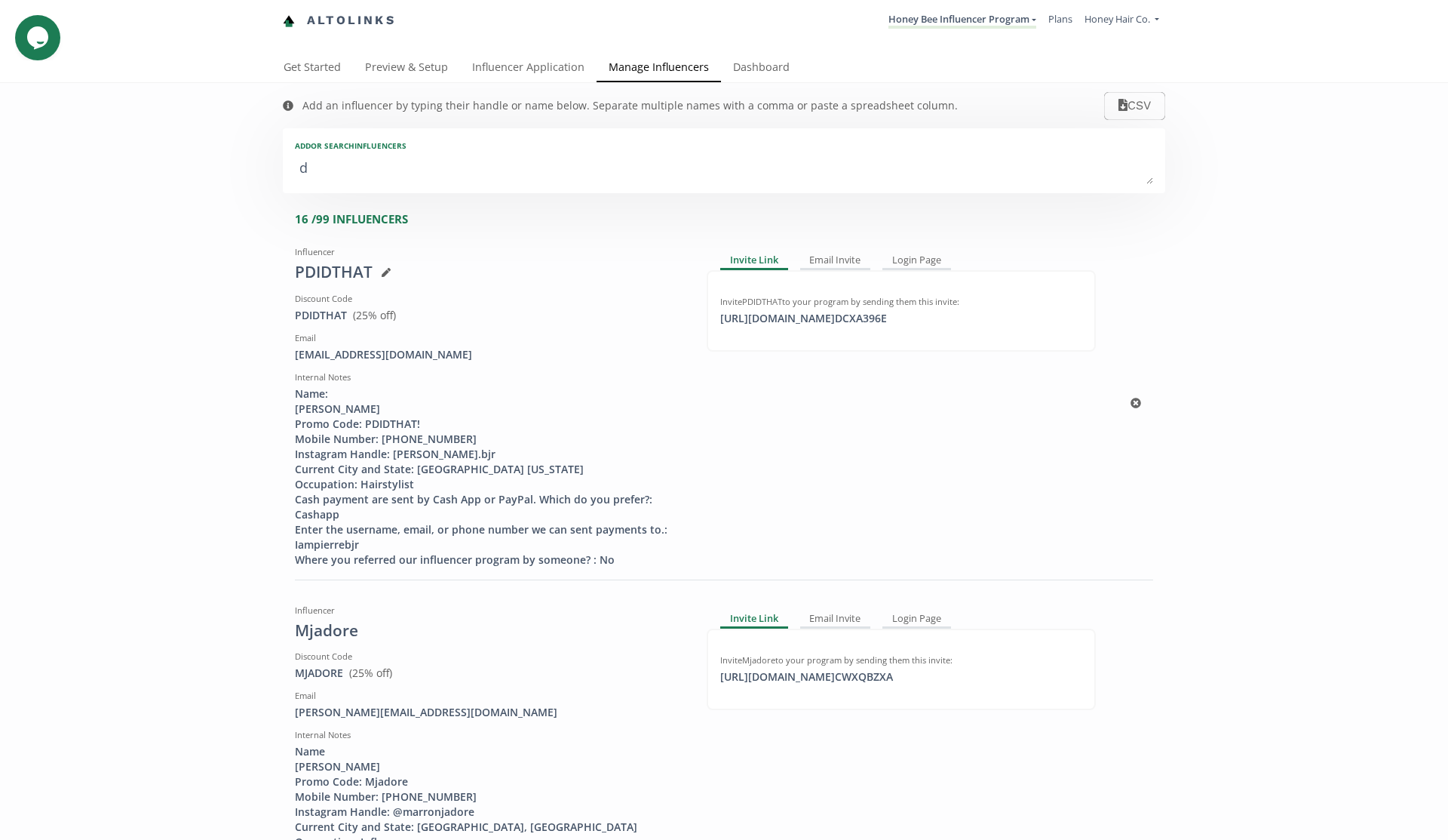
type textarea "de"
type input "de"
type input "DE"
type textarea "des"
type input "des"
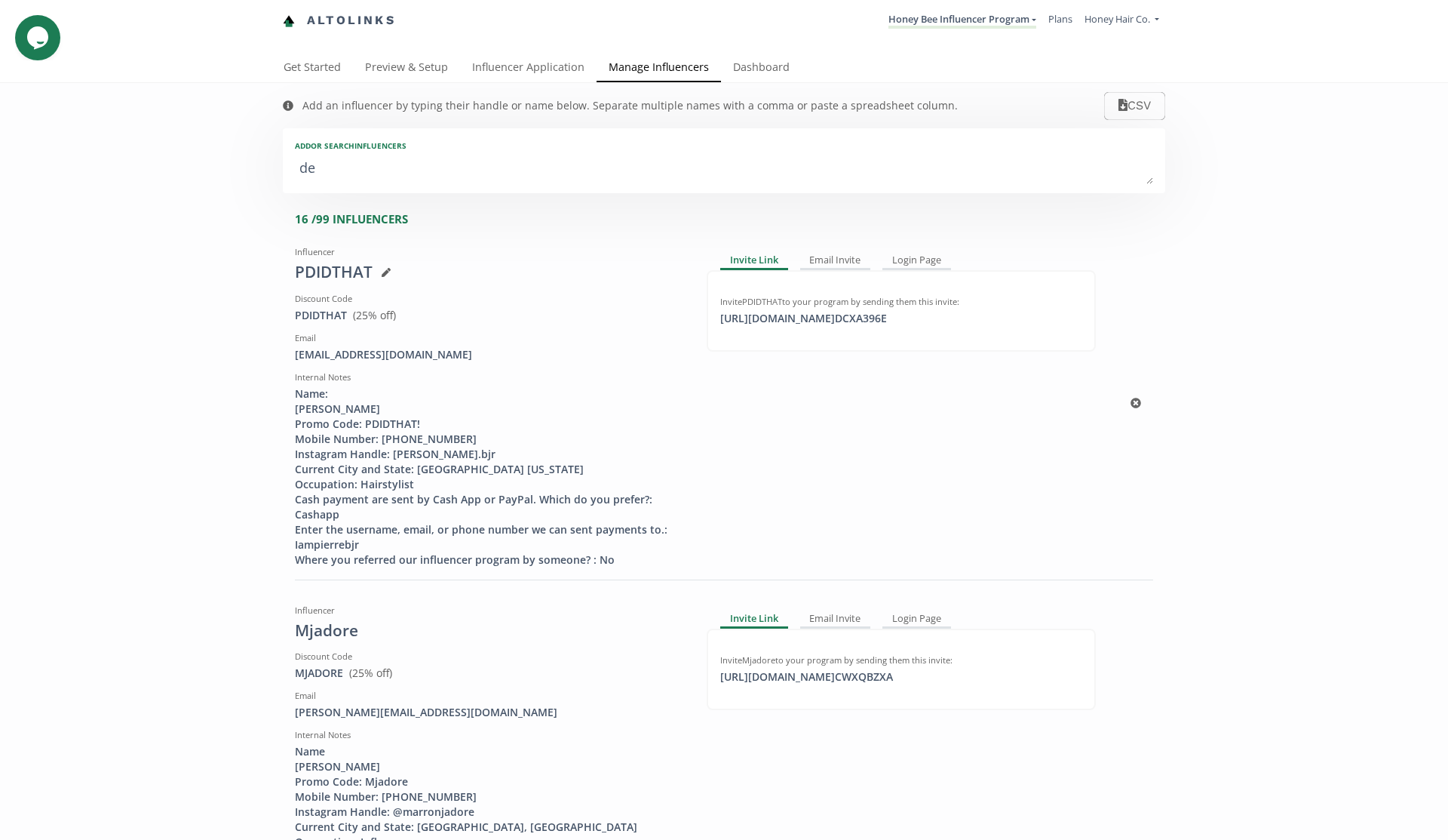
type input "DES"
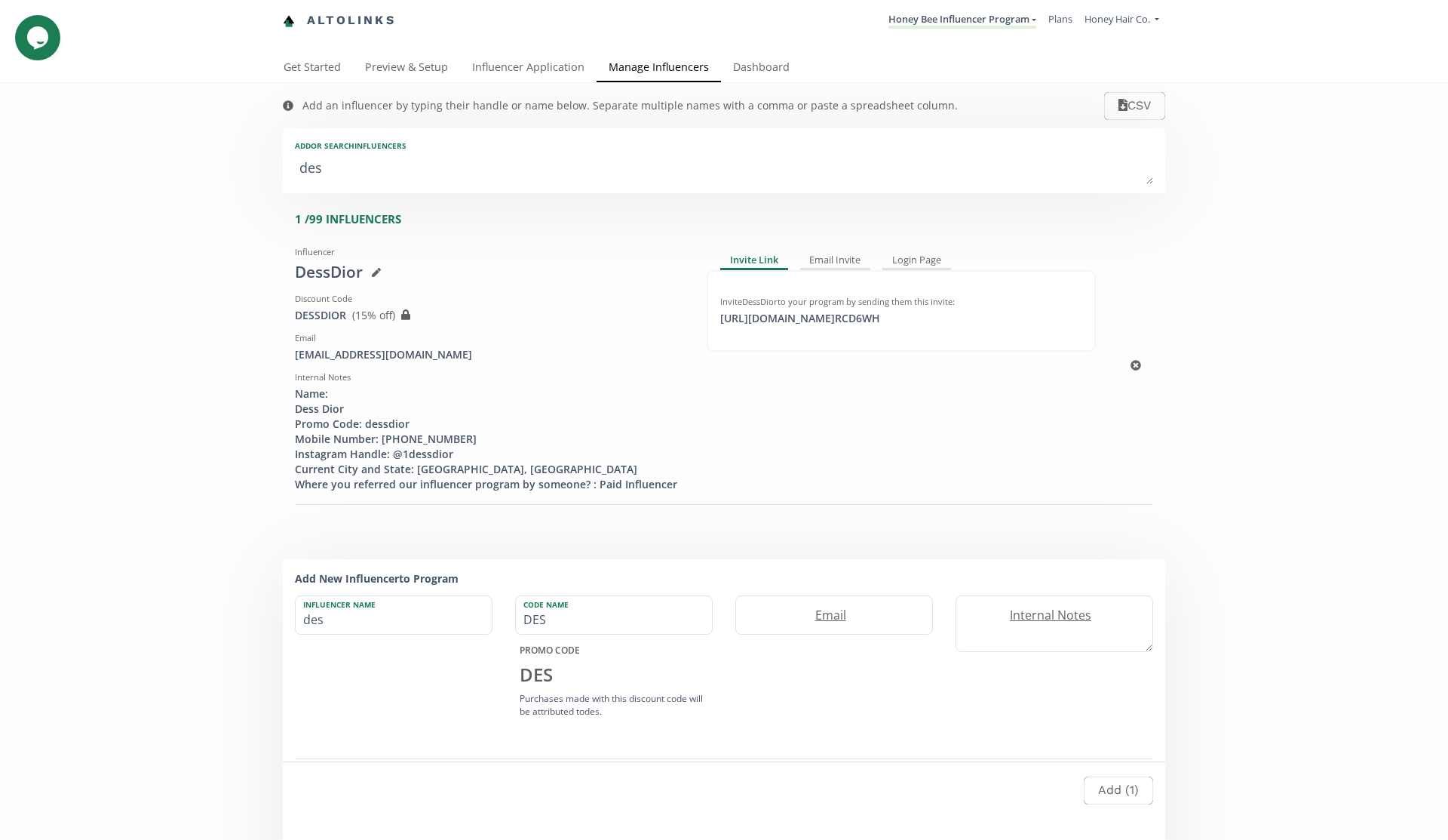
type textarea "des"
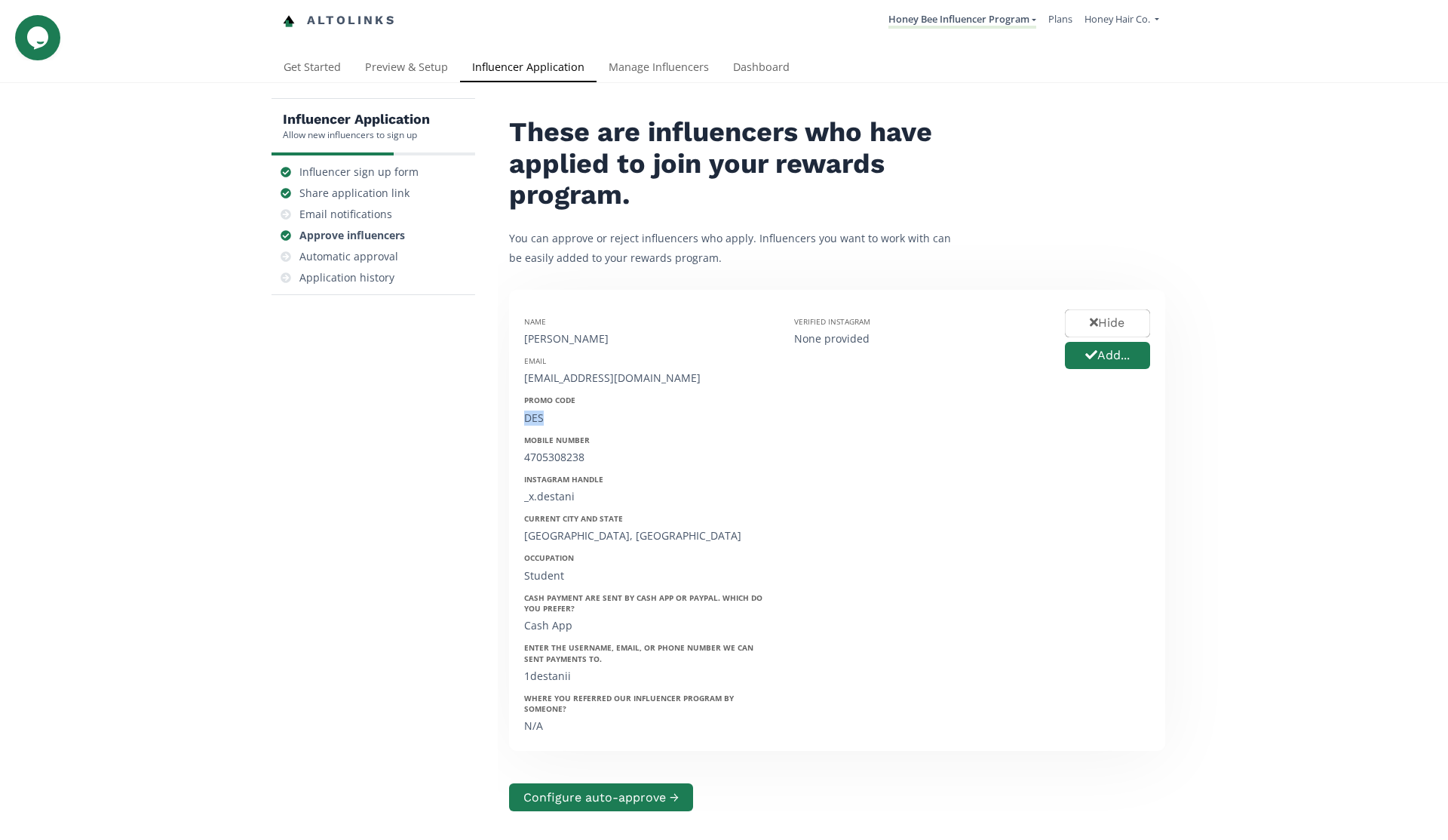
drag, startPoint x: 556, startPoint y: 420, endPoint x: 514, endPoint y: 420, distance: 42.0
click at [514, 420] on div "Name [PERSON_NAME] Email [EMAIL_ADDRESS][DOMAIN_NAME] Promo Code DES Mobile Num…" at bounding box center [648, 520] width 270 height 431
copy div "DES"
click at [1101, 362] on button "Add..." at bounding box center [1107, 355] width 90 height 33
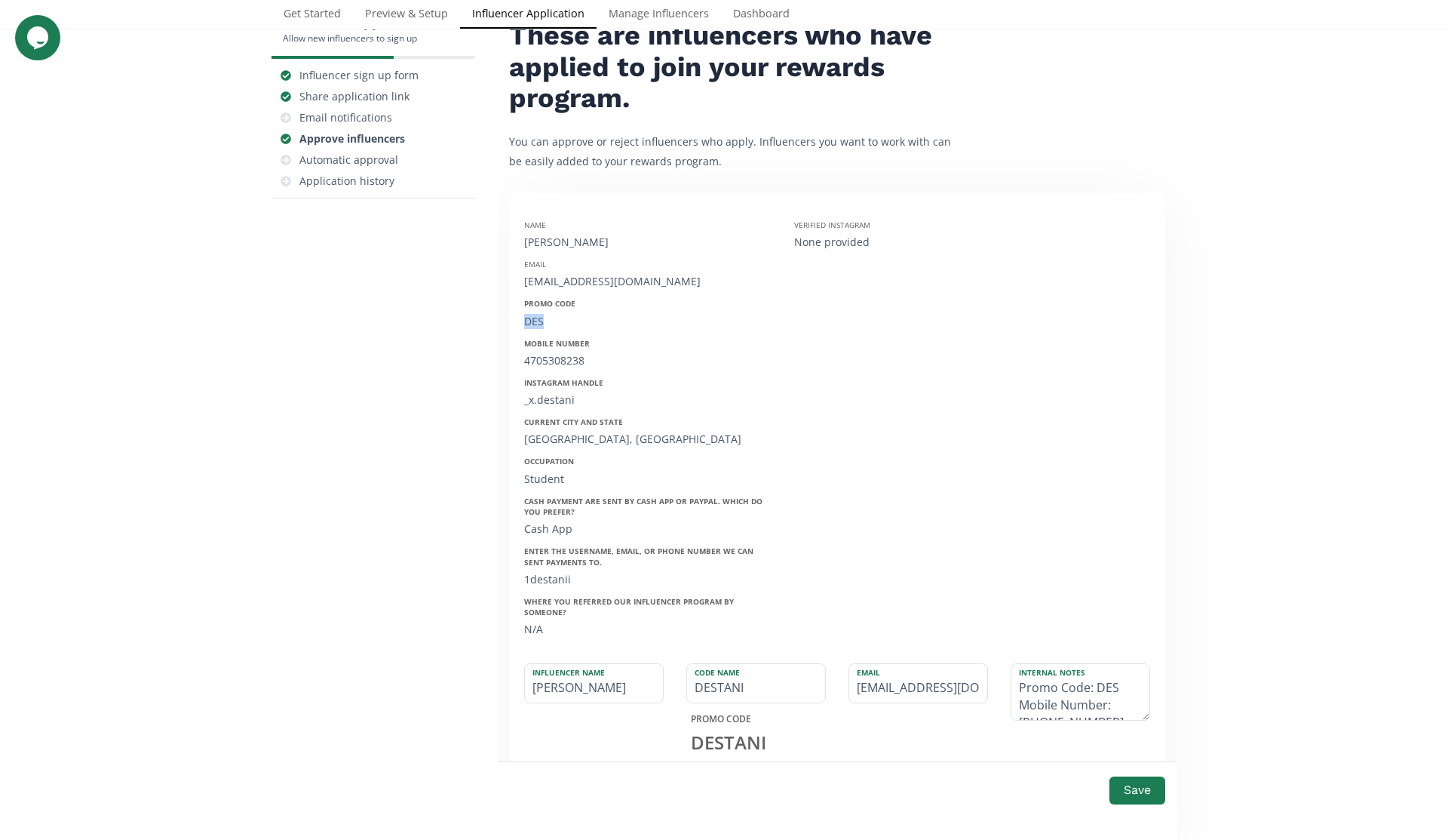
scroll to position [106, 0]
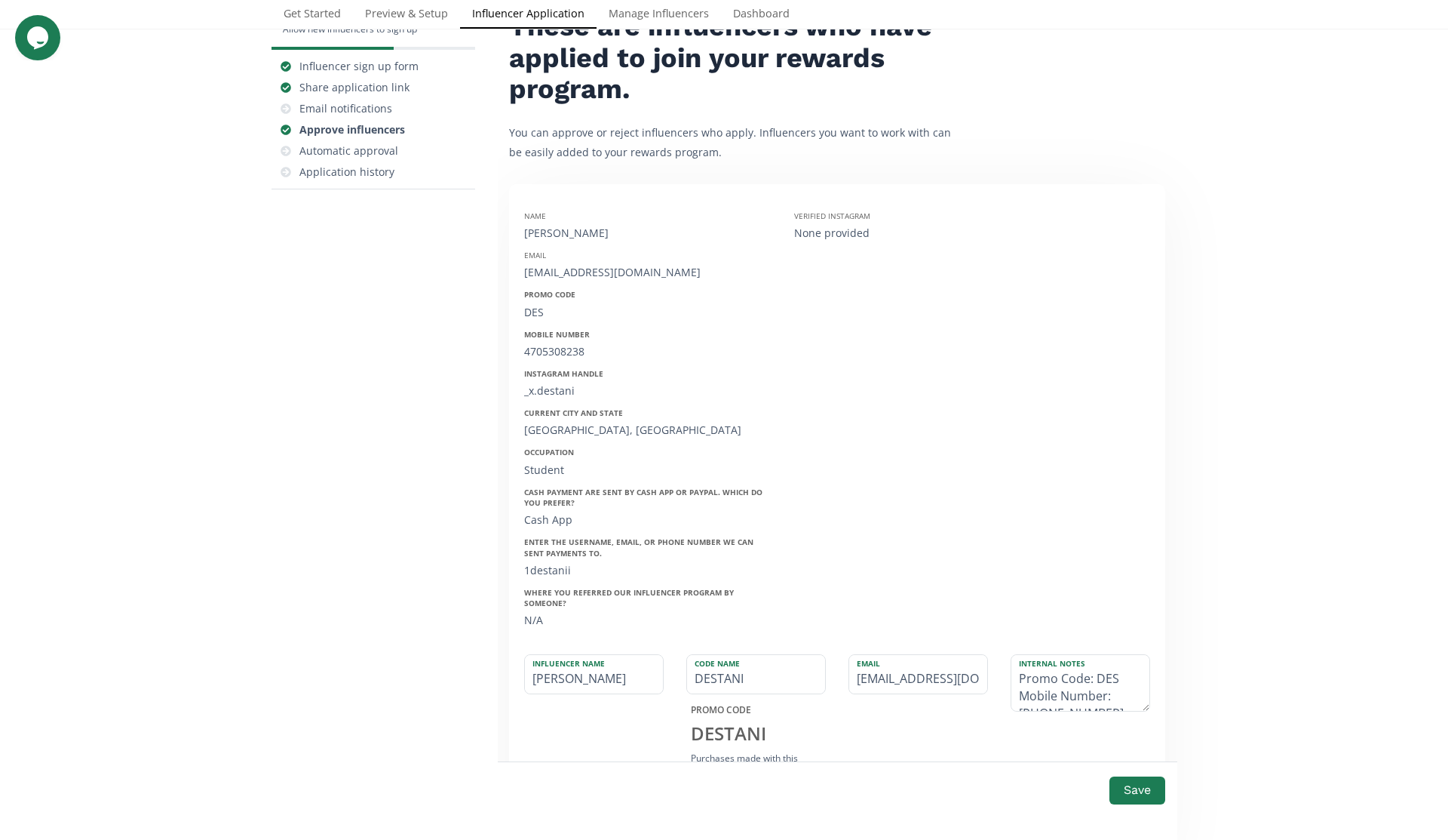
drag, startPoint x: 633, startPoint y: 670, endPoint x: 510, endPoint y: 660, distance: 123.4
click at [510, 662] on div "Name [PERSON_NAME] Email [EMAIL_ADDRESS][DOMAIN_NAME] Promo Code DES Mobile Num…" at bounding box center [837, 521] width 656 height 676
paste input "ES"
type input "DES"
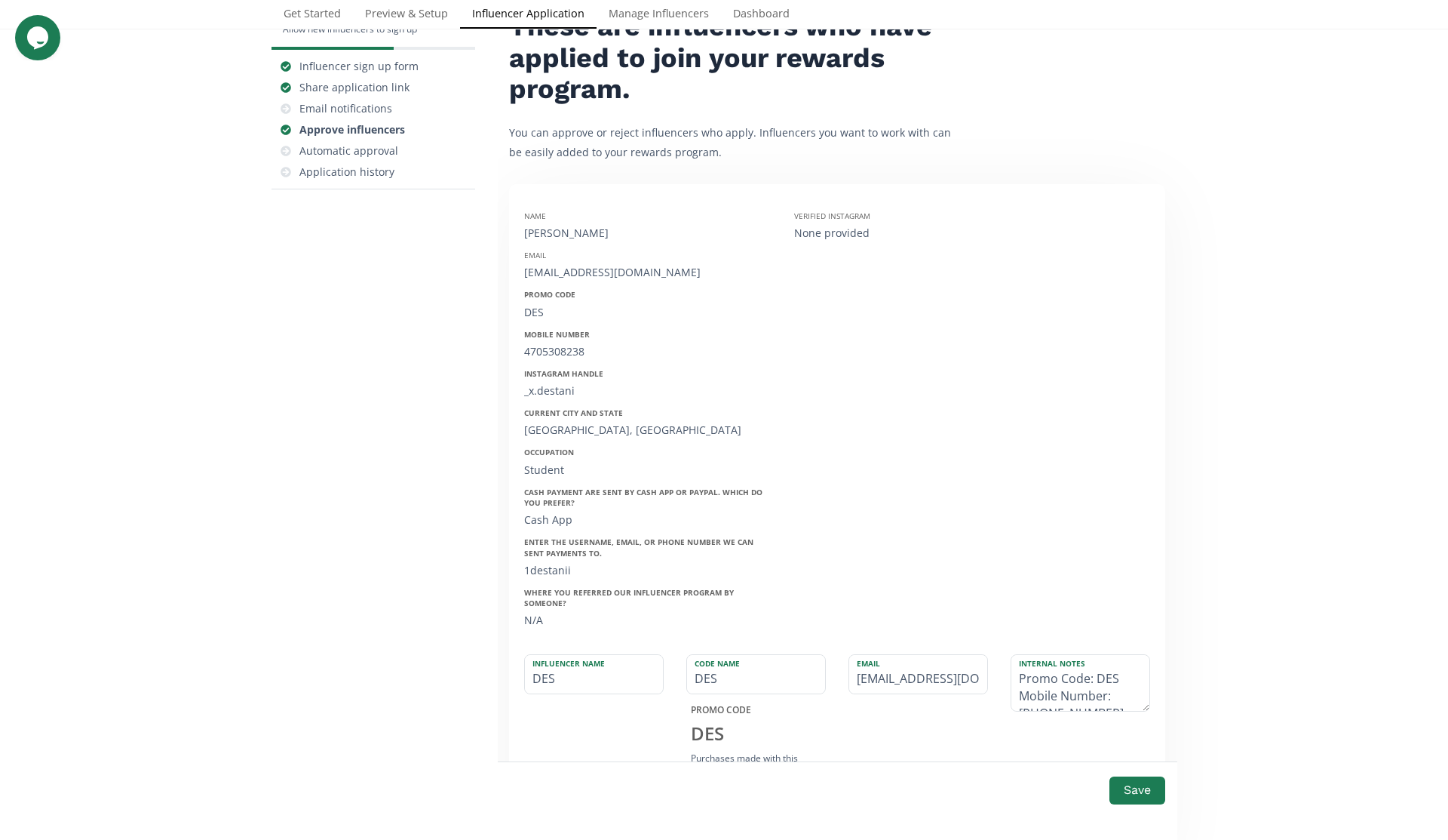
type input "DES"
drag, startPoint x: 603, startPoint y: 234, endPoint x: 520, endPoint y: 234, distance: 83.0
click at [520, 234] on div "Name Destani Warner Email destaniwarner24@gmail.com Promo Code DES Mobile Numbe…" at bounding box center [648, 415] width 270 height 431
copy div "Destani Warner"
click at [1019, 664] on textarea "Promo Code: DES Mobile Number: 4705308238 Instagram Handle: _x.destani Current …" at bounding box center [1081, 682] width 138 height 56
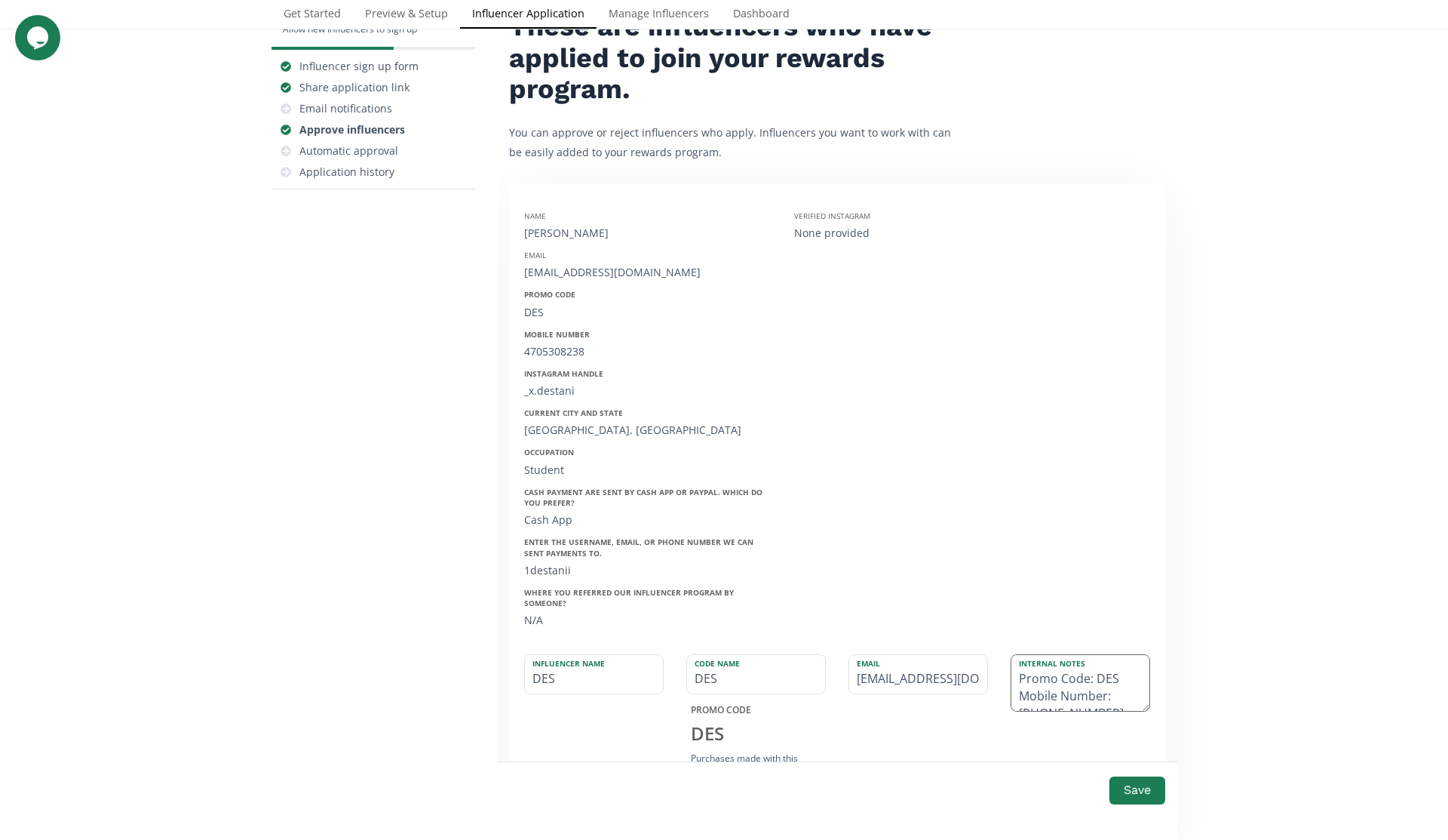
paste textarea "Destani Warner"
type textarea "Destani Warner Promo Code: DES Mobile Number: 4705308238 Instagram Handle: _x.d…"
click at [1163, 533] on div "Name Destani Warner Email destaniwarner24@gmail.com Promo Code DES Mobile Numbe…" at bounding box center [837, 521] width 656 height 676
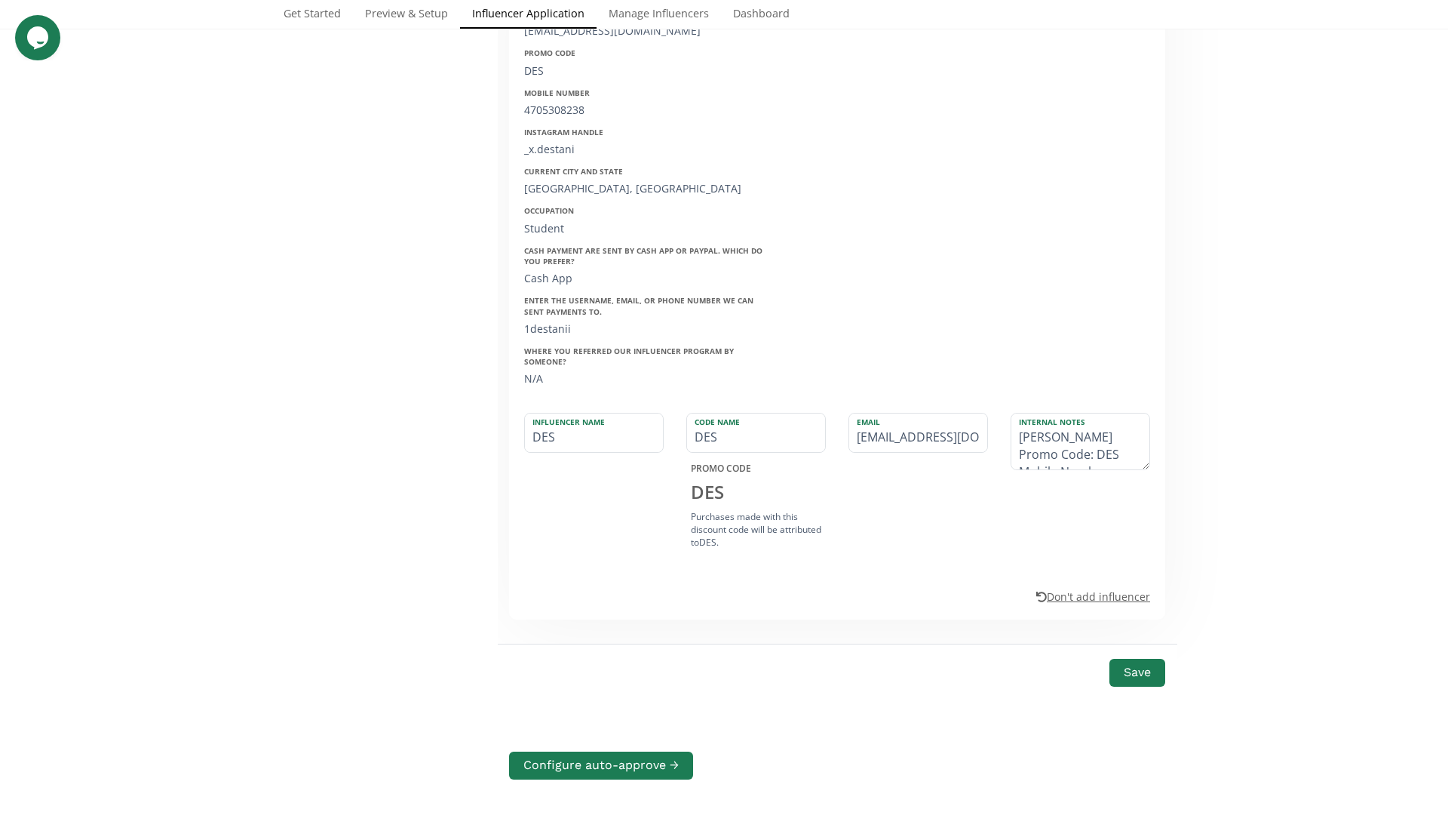
scroll to position [397, 0]
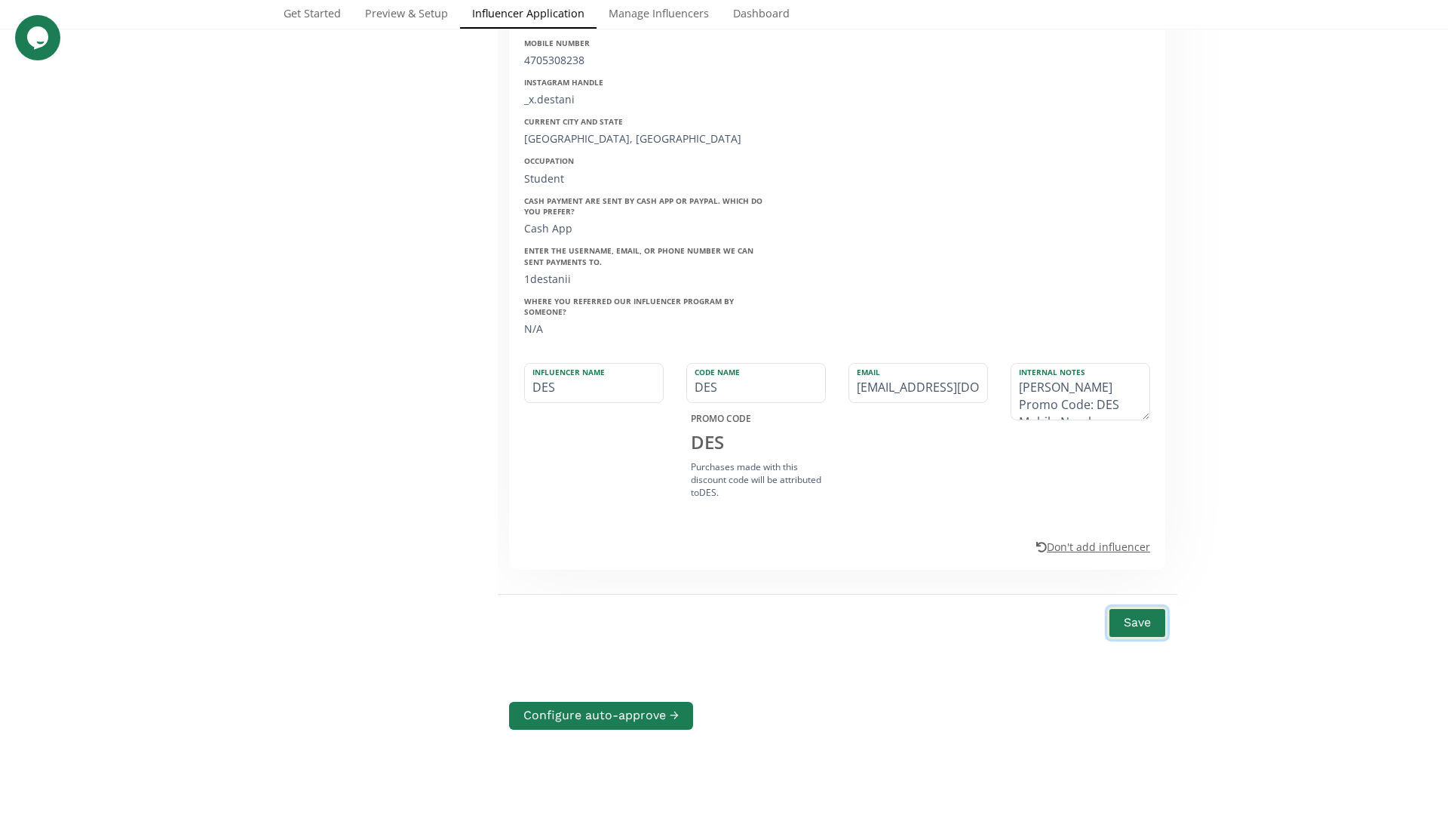
click at [1132, 610] on button "Save" at bounding box center [1137, 622] width 60 height 33
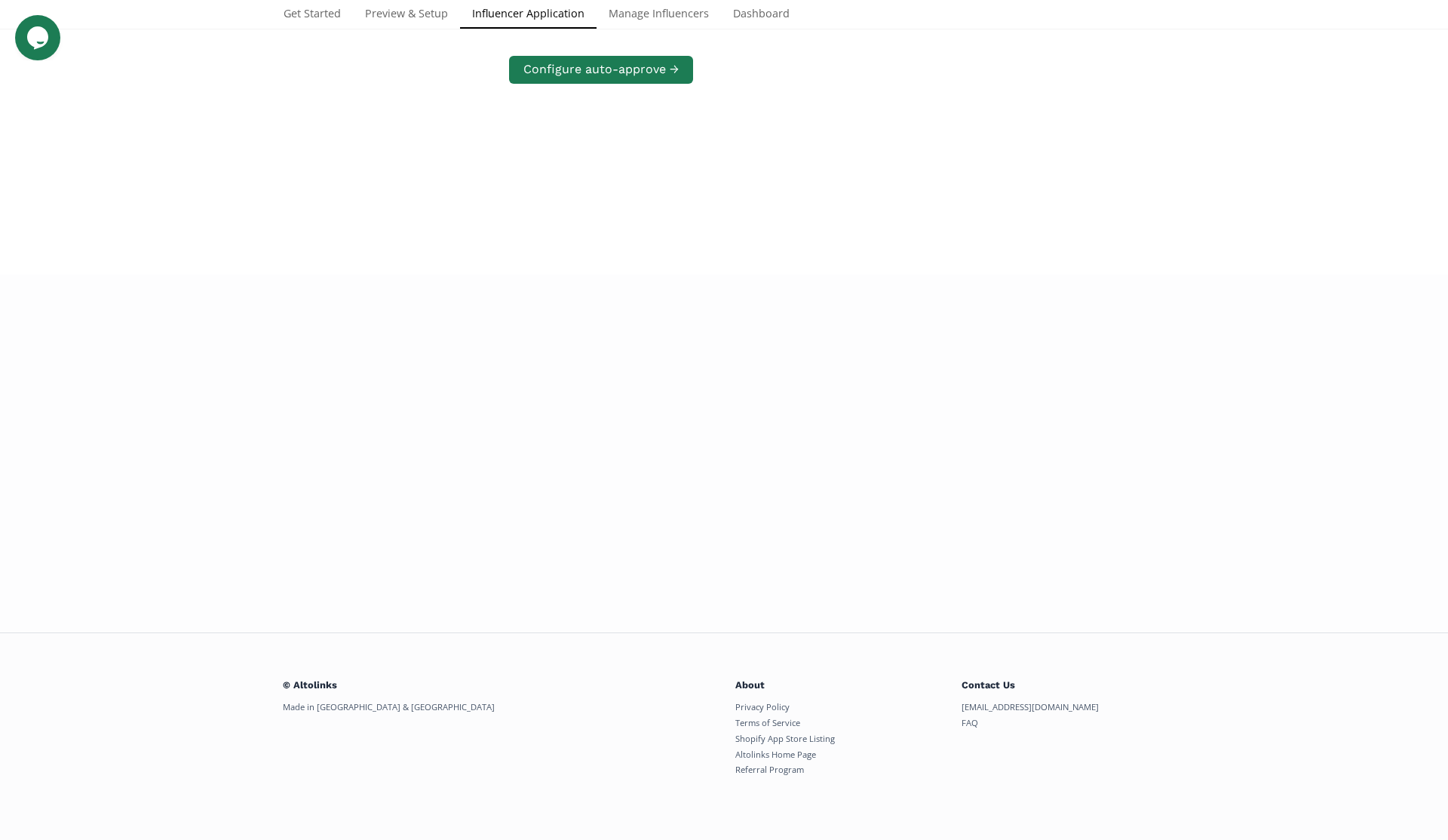
scroll to position [0, 0]
